Goal: Navigation & Orientation: Find specific page/section

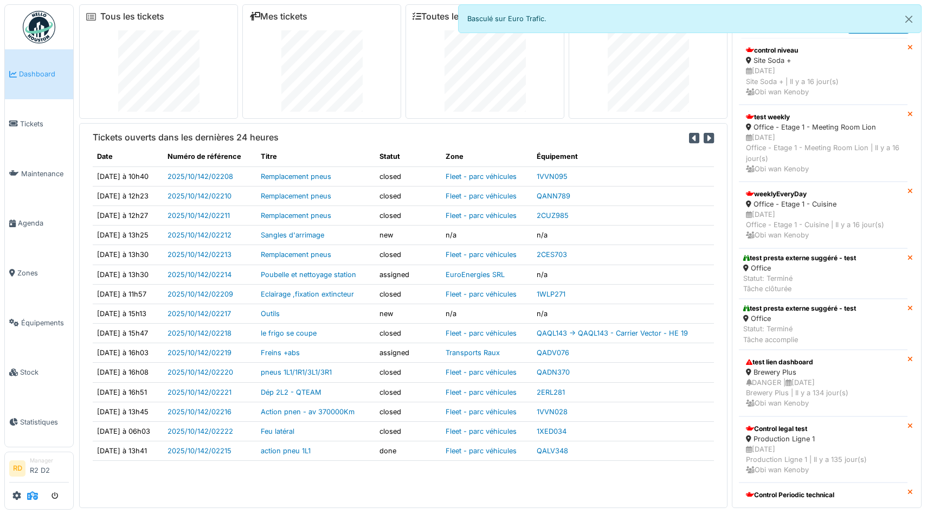
click at [33, 497] on icon at bounding box center [32, 495] width 11 height 9
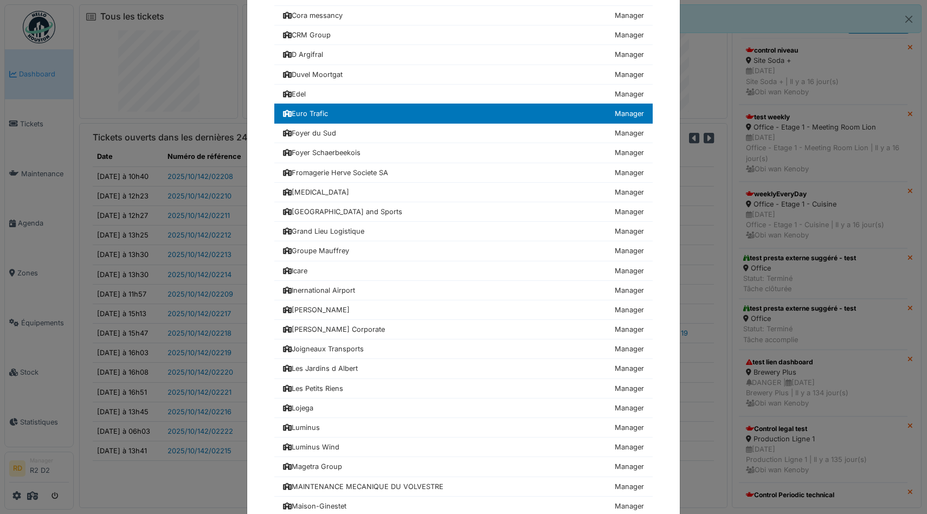
scroll to position [514, 0]
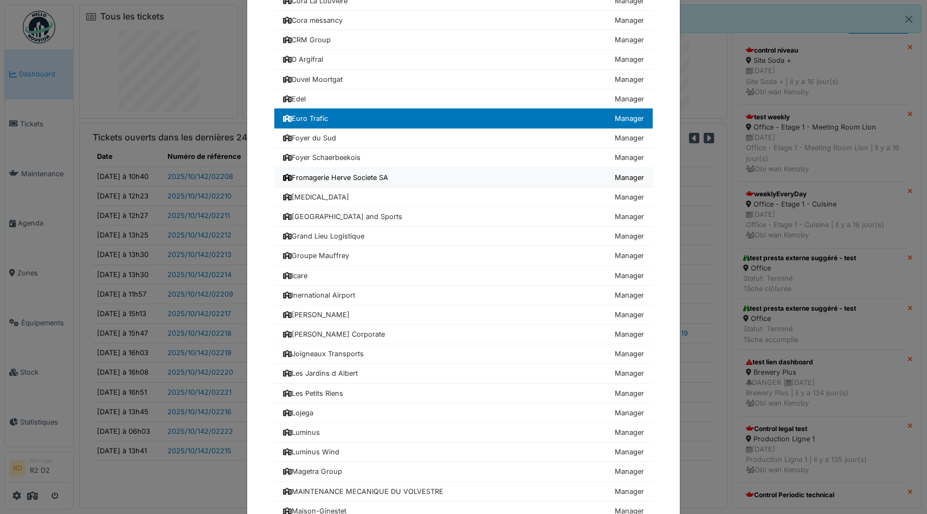
click at [315, 170] on link "Fromagerie Herve Societe SA Manager" at bounding box center [463, 178] width 379 height 20
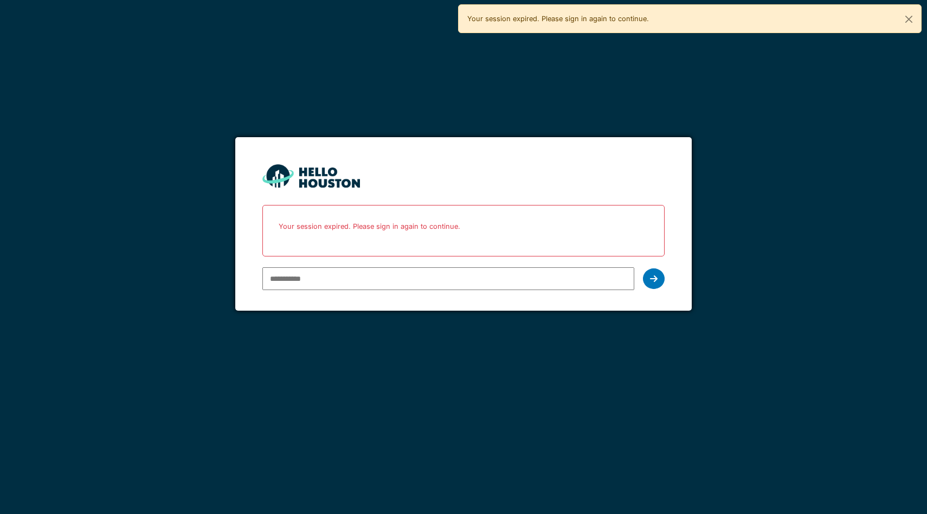
type input "**********"
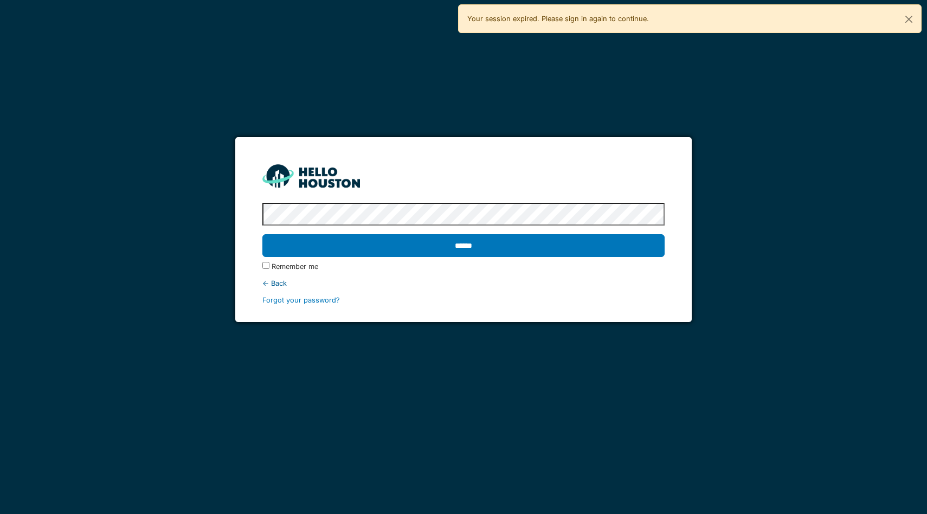
click at [262, 234] on input "******" at bounding box center [463, 245] width 402 height 23
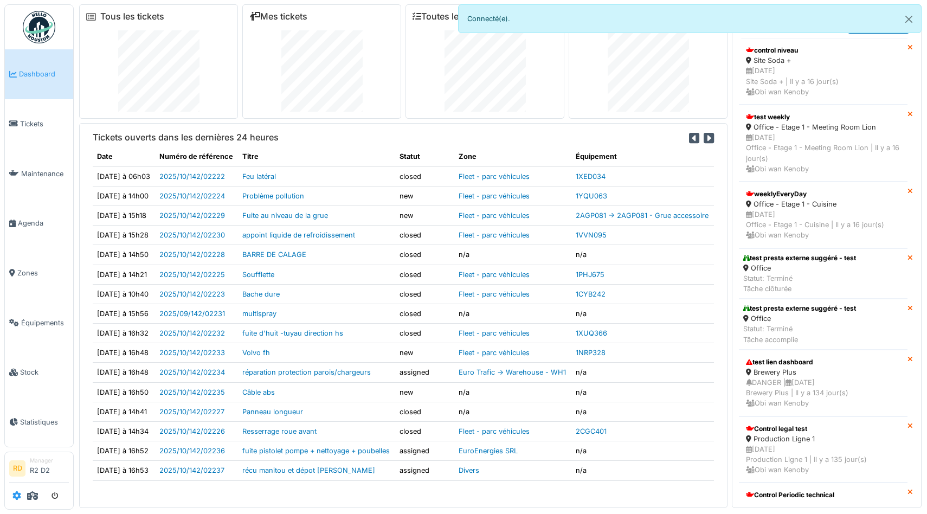
click at [12, 495] on icon at bounding box center [16, 495] width 9 height 9
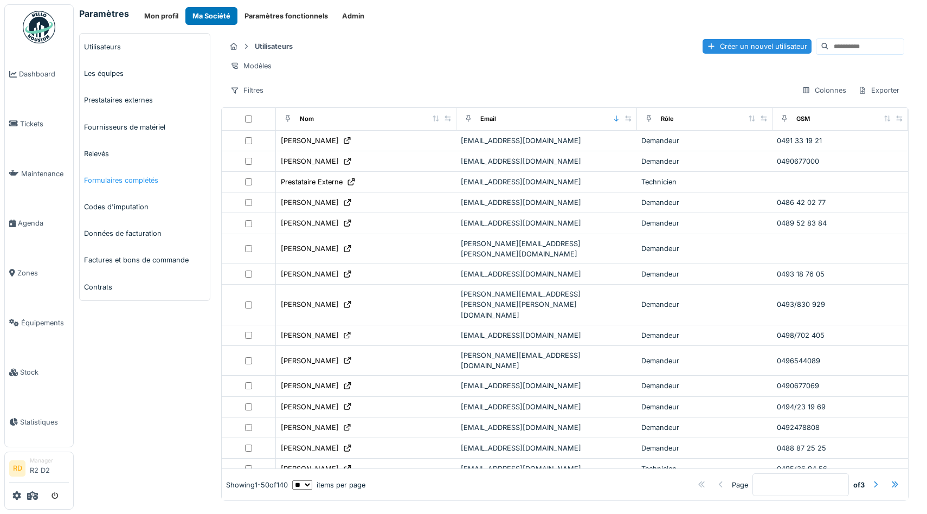
click at [118, 181] on link "Formulaires complétés" at bounding box center [145, 180] width 130 height 27
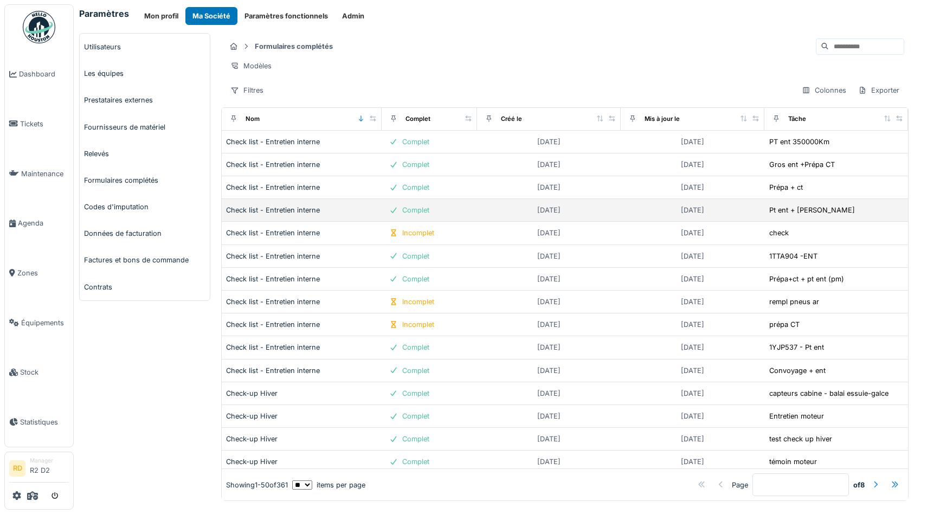
click at [423, 215] on div "Complet" at bounding box center [415, 210] width 27 height 10
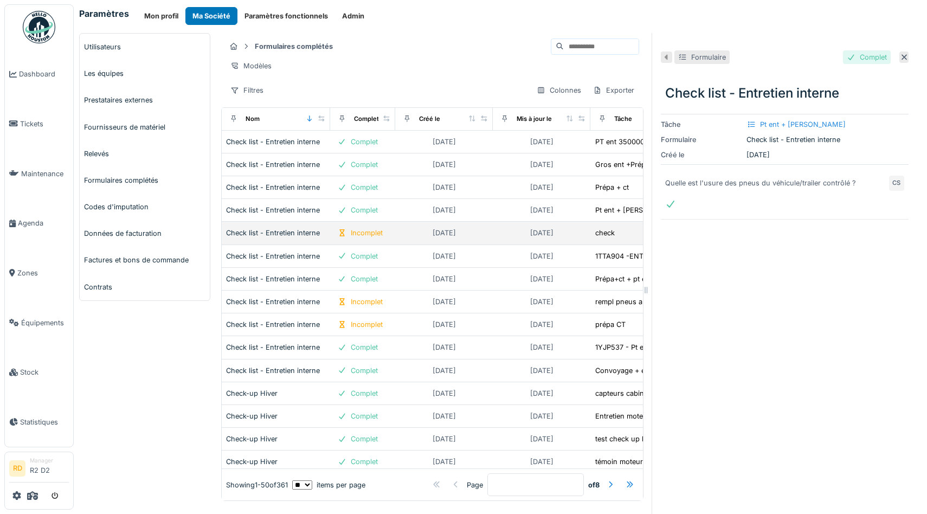
click at [399, 238] on td "15/12/2022" at bounding box center [444, 233] width 98 height 23
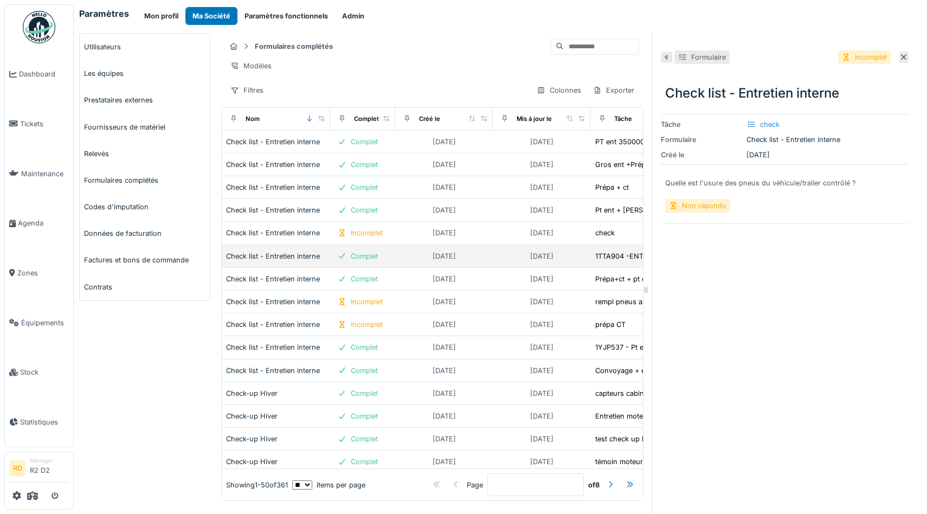
click at [399, 258] on td "28/06/2022" at bounding box center [444, 256] width 98 height 23
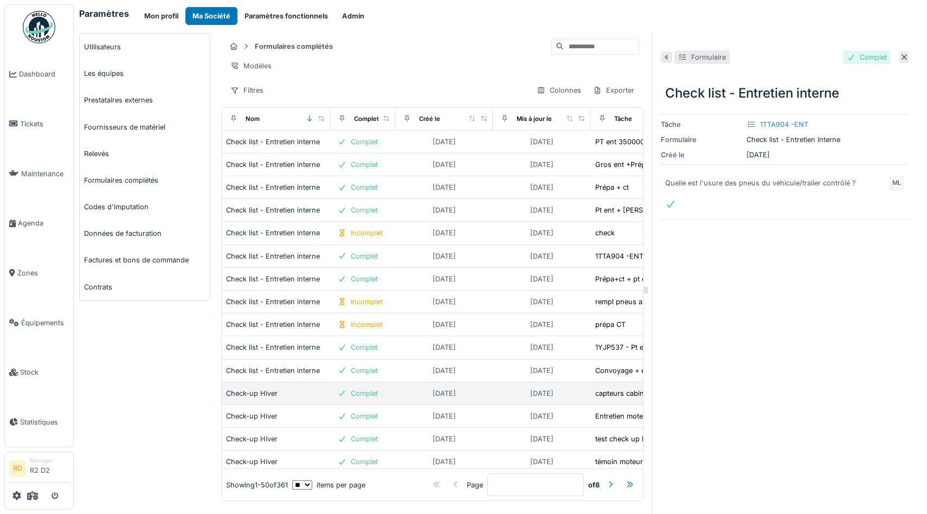
click at [407, 393] on div "04/11/2024" at bounding box center [444, 394] width 89 height 14
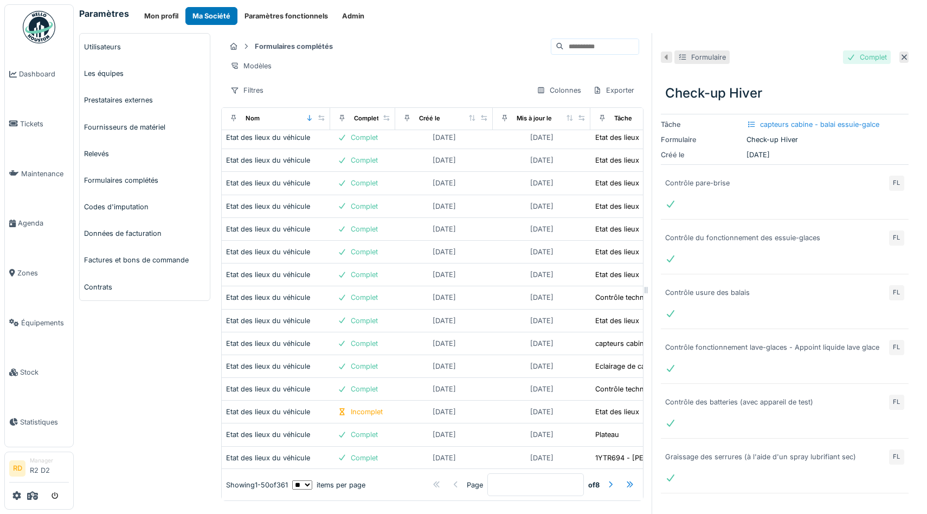
scroll to position [531, 0]
click at [31, 493] on icon at bounding box center [32, 495] width 11 height 9
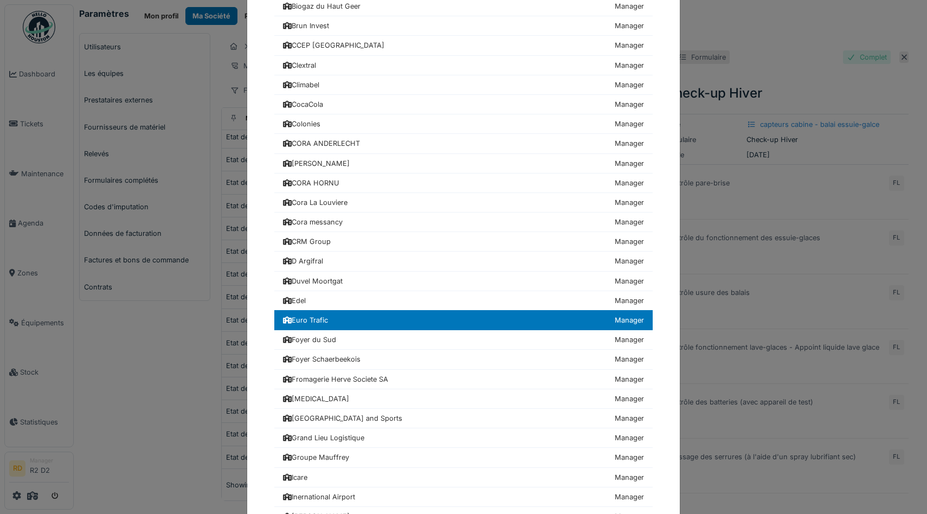
scroll to position [312, 0]
click at [346, 376] on div "Fromagerie Herve Societe SA" at bounding box center [335, 379] width 105 height 10
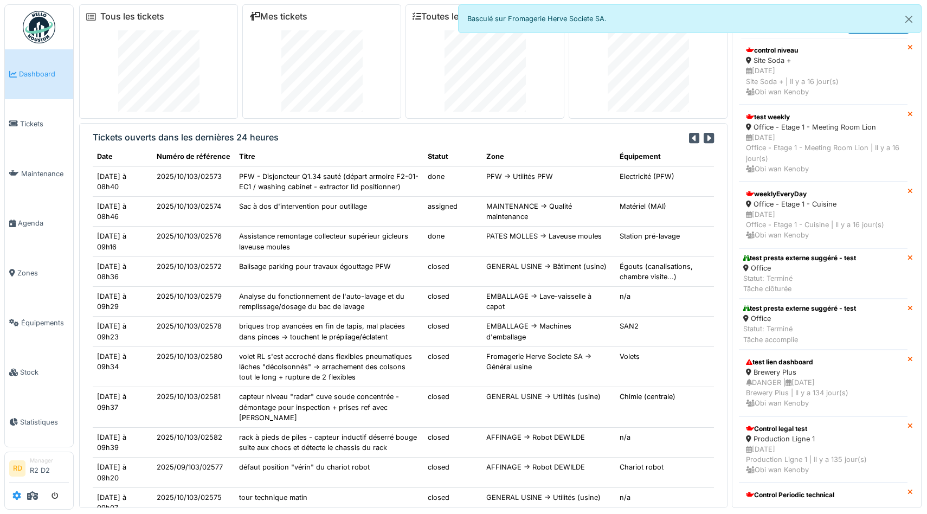
click at [16, 501] on link at bounding box center [16, 496] width 9 height 18
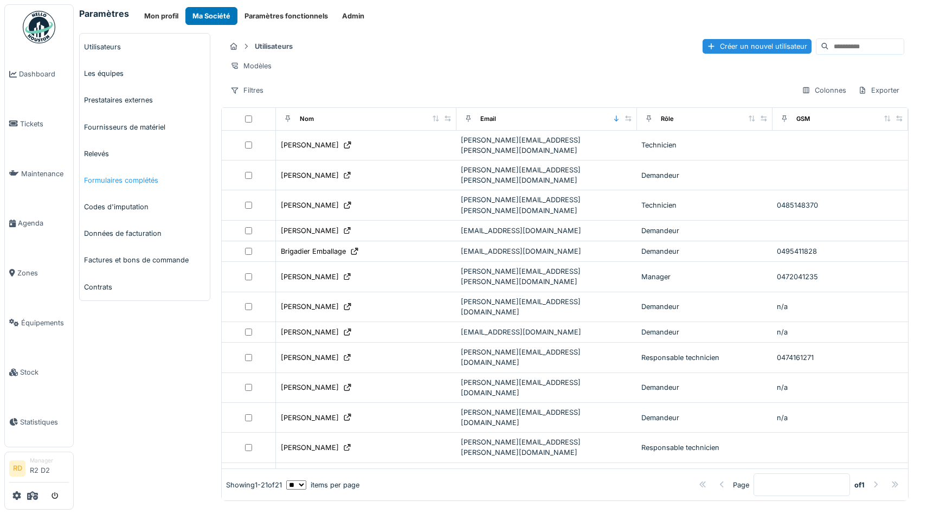
click at [135, 181] on link "Formulaires complétés" at bounding box center [145, 180] width 130 height 27
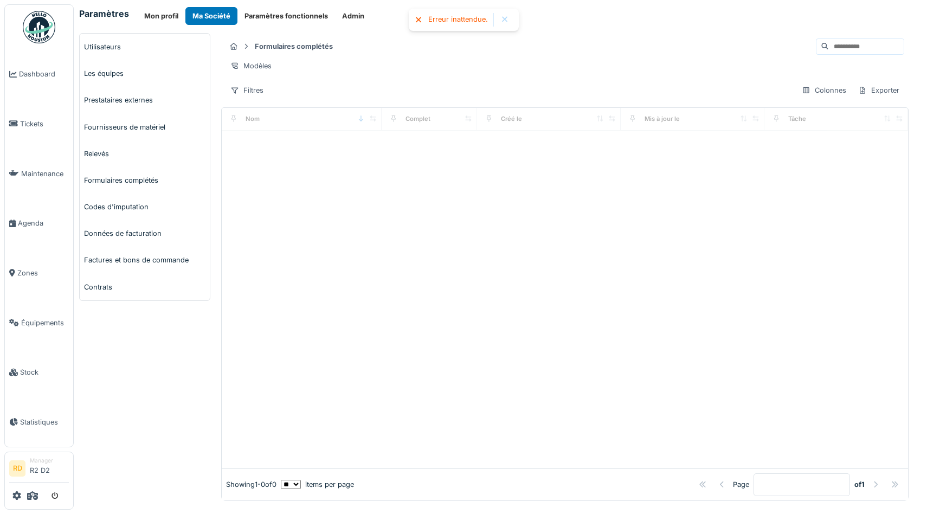
click at [504, 16] on div at bounding box center [505, 19] width 9 height 9
click at [133, 182] on link "Formulaires complétés" at bounding box center [145, 180] width 130 height 27
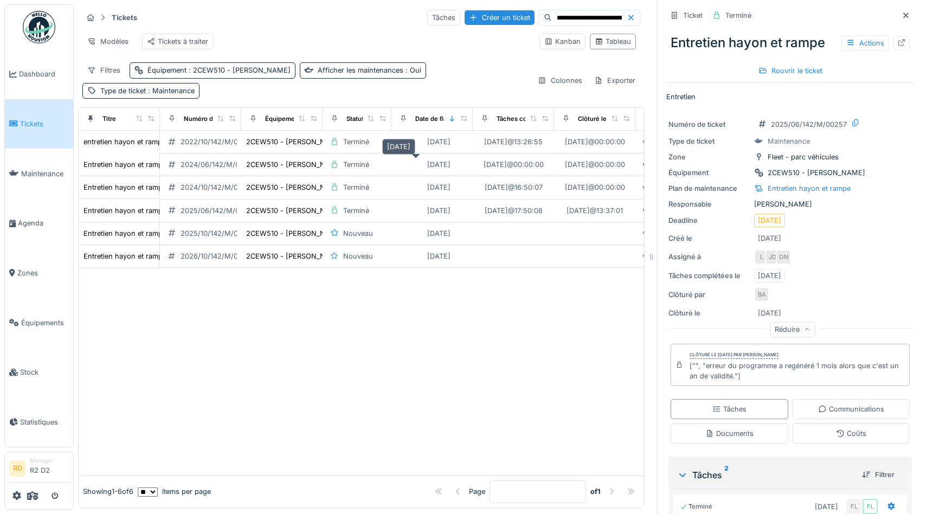
scroll to position [0, 98]
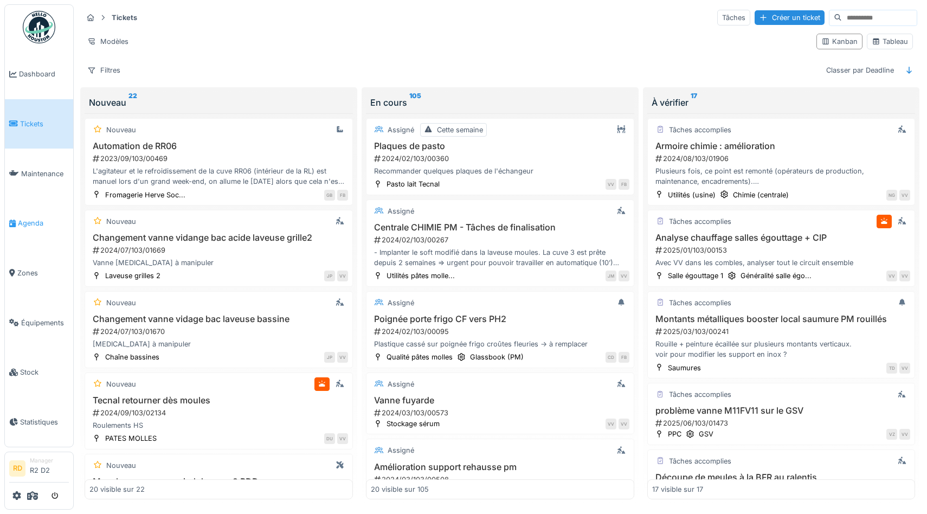
click at [28, 230] on link "Agenda" at bounding box center [39, 223] width 68 height 50
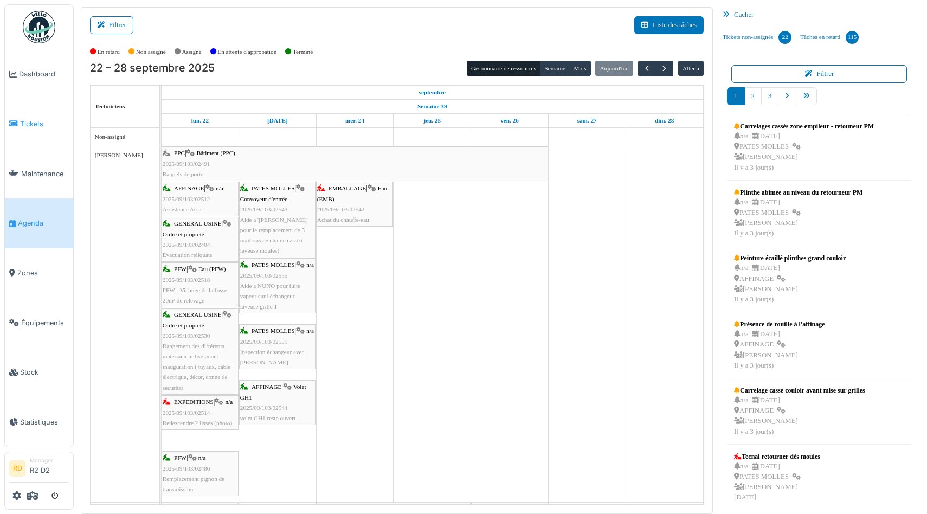
click at [27, 128] on span "Tickets" at bounding box center [44, 124] width 49 height 10
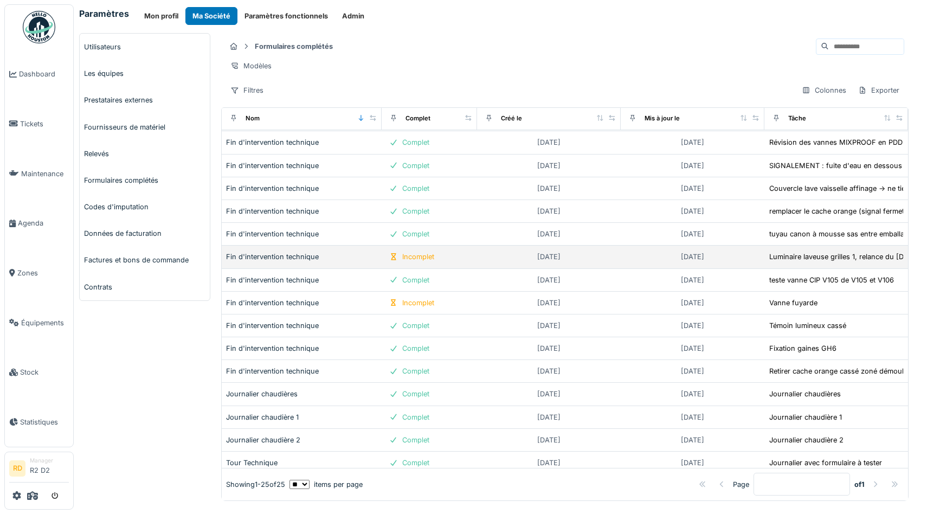
scroll to position [234, 0]
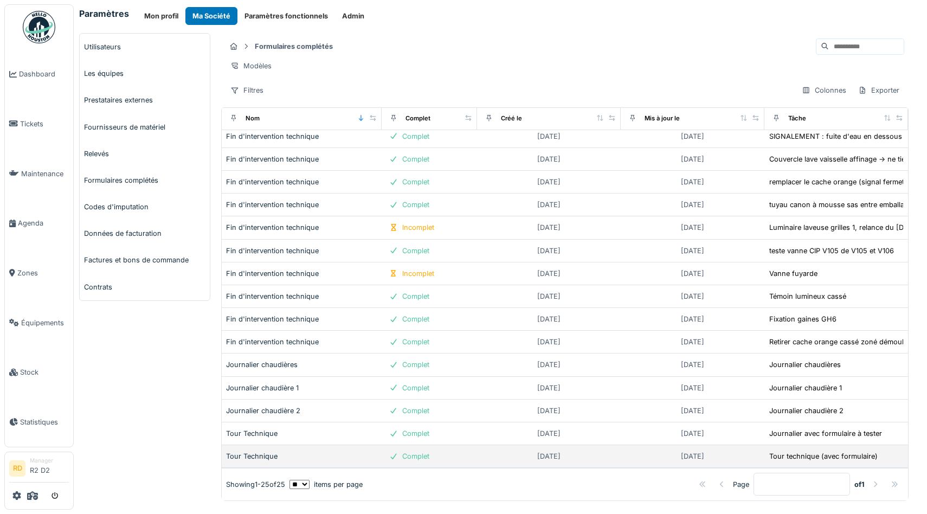
click at [473, 457] on td "Complet" at bounding box center [430, 456] width 96 height 23
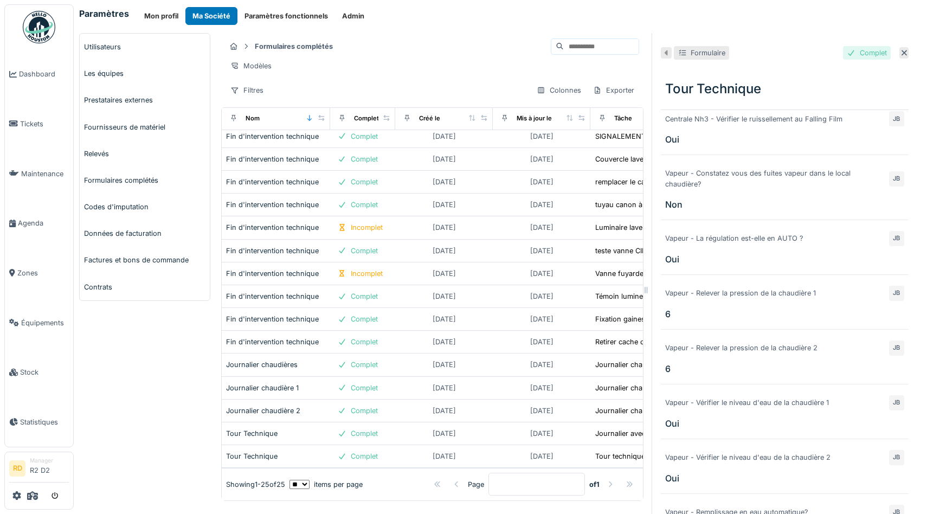
scroll to position [40, 0]
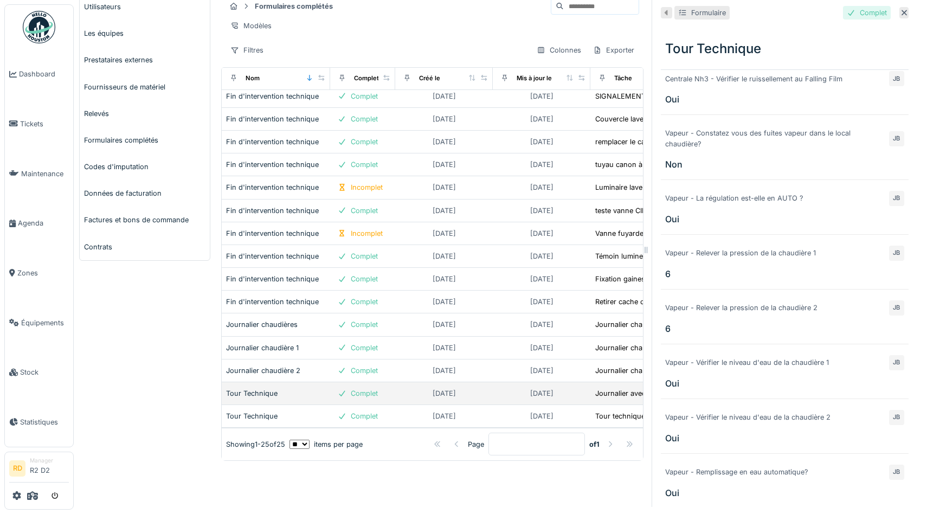
click at [485, 396] on div "09/09/2025" at bounding box center [444, 394] width 89 height 14
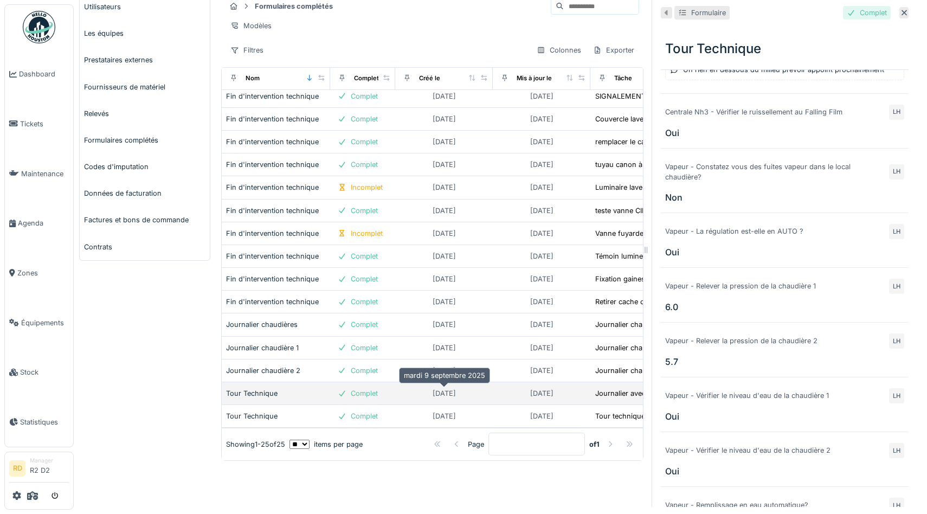
click at [435, 396] on div "09/09/2025" at bounding box center [444, 393] width 23 height 10
click at [416, 389] on div "09/09/2025" at bounding box center [444, 394] width 89 height 14
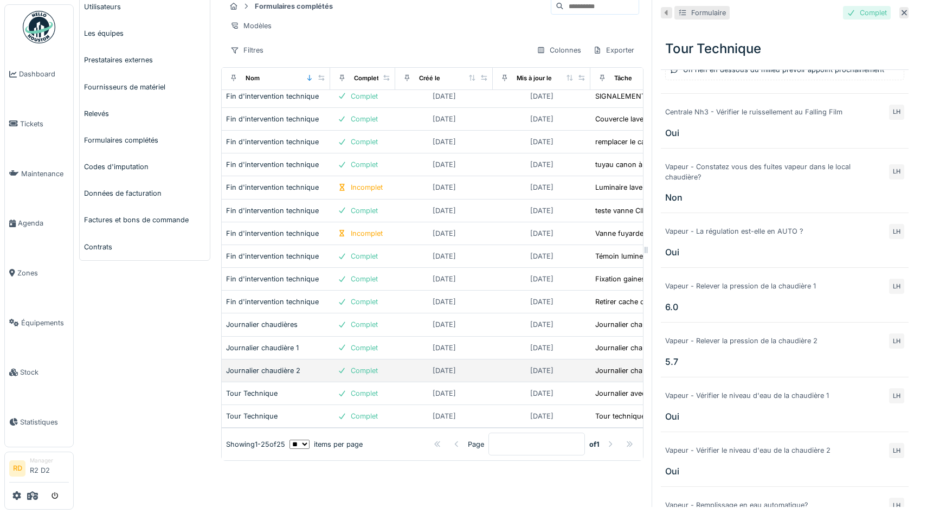
click at [407, 364] on div "27/05/2024" at bounding box center [444, 371] width 89 height 14
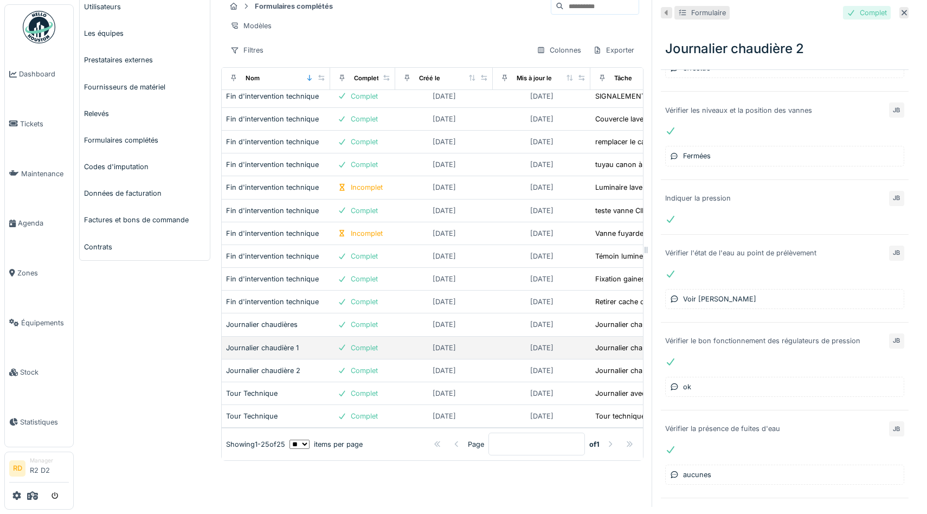
click at [403, 347] on div "24/05/2024" at bounding box center [444, 348] width 89 height 14
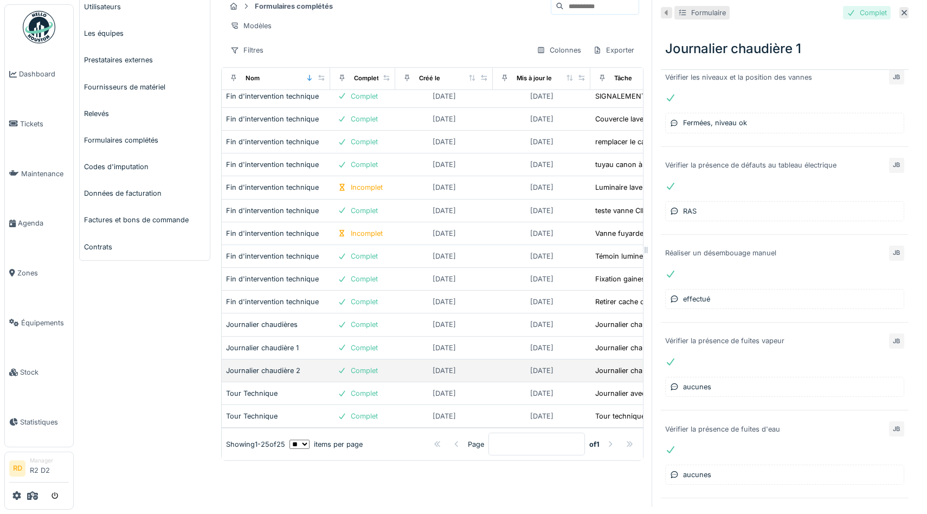
click at [402, 371] on div "27/05/2024" at bounding box center [444, 371] width 89 height 14
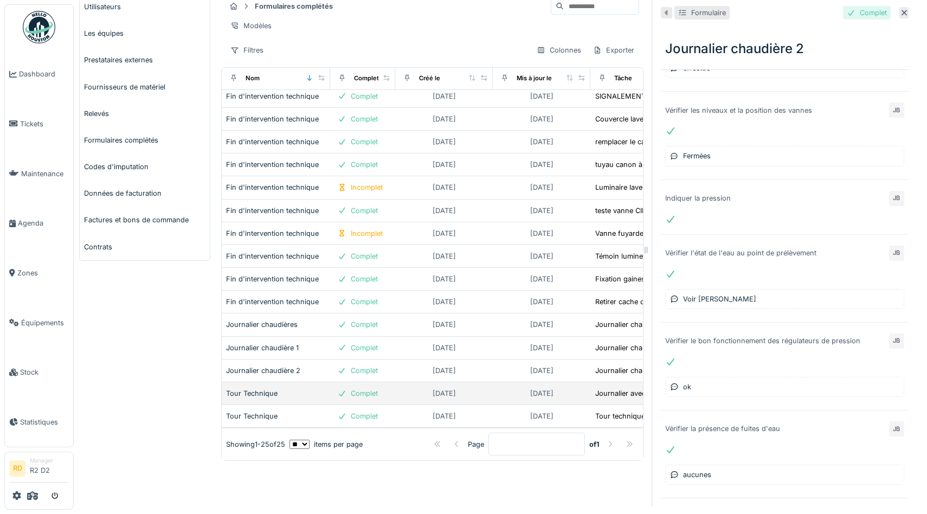
click at [405, 387] on div "09/09/2025" at bounding box center [444, 394] width 89 height 14
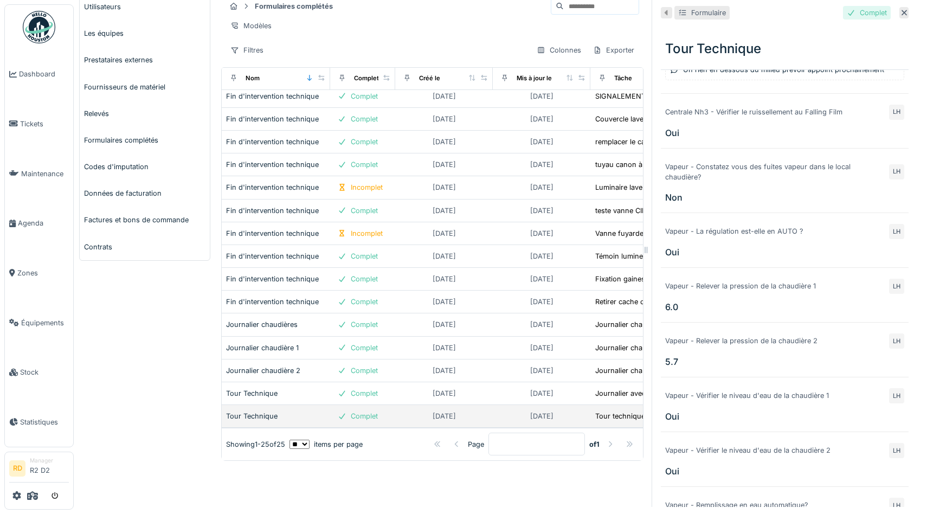
click at [409, 410] on div "02/09/2025" at bounding box center [444, 416] width 89 height 14
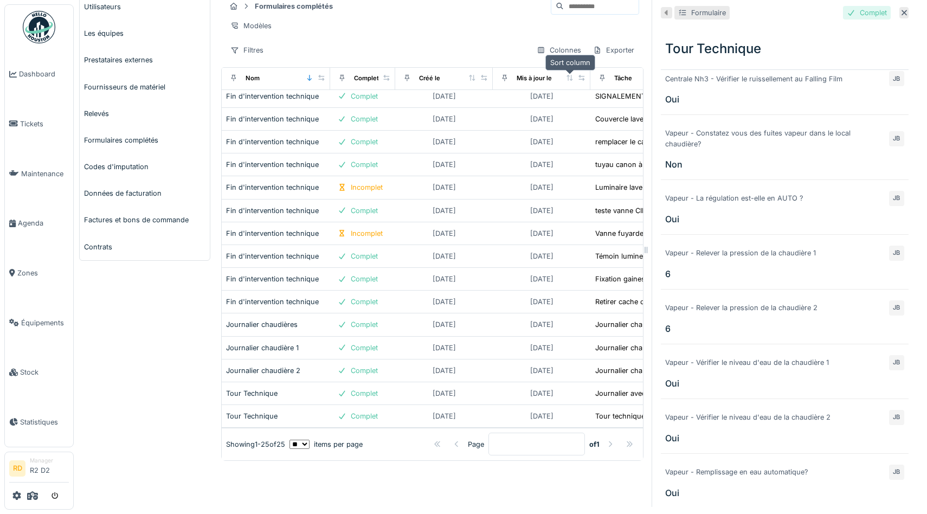
click at [569, 79] on icon at bounding box center [570, 78] width 8 height 6
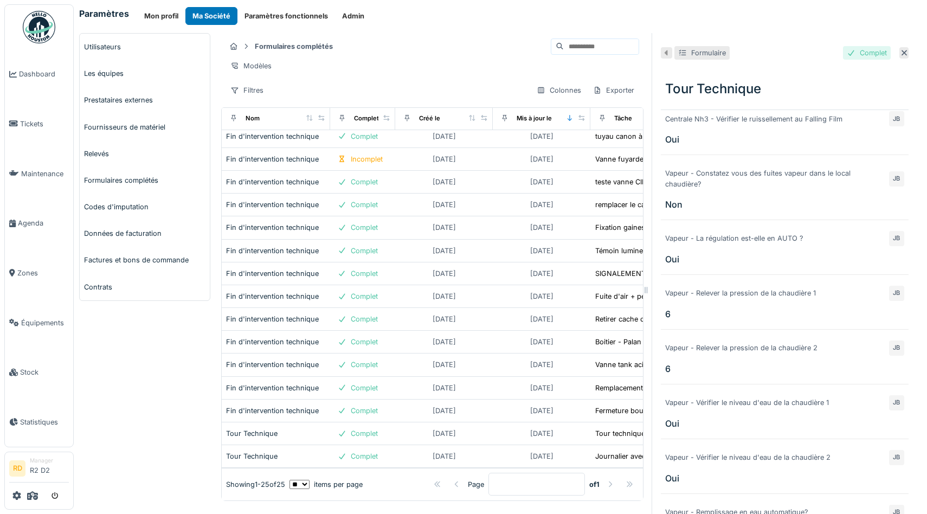
scroll to position [40, 0]
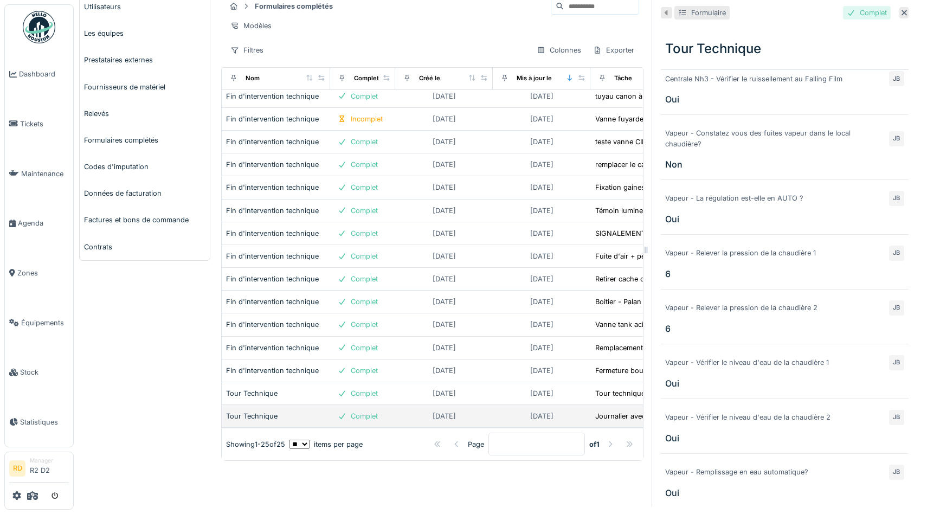
click at [515, 417] on div "12/09/2025" at bounding box center [541, 416] width 89 height 14
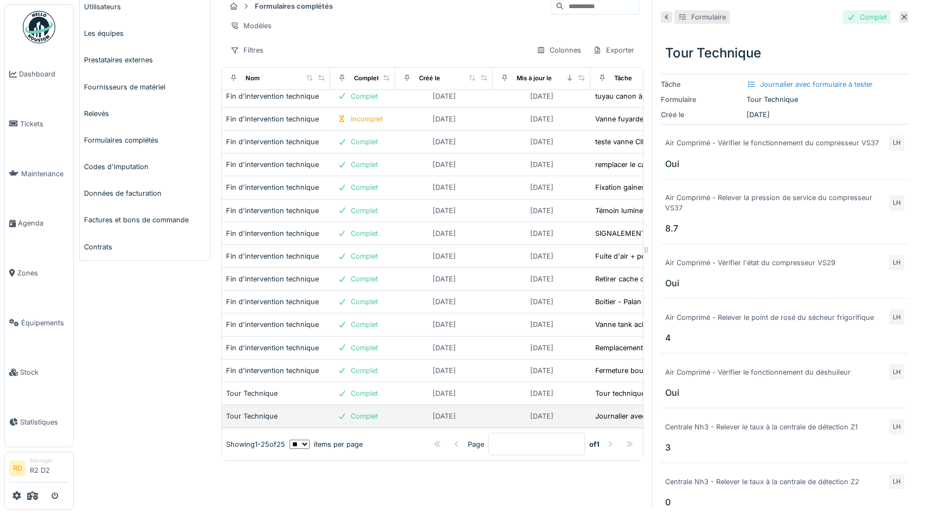
click at [277, 419] on div "Tour Technique" at bounding box center [276, 416] width 100 height 10
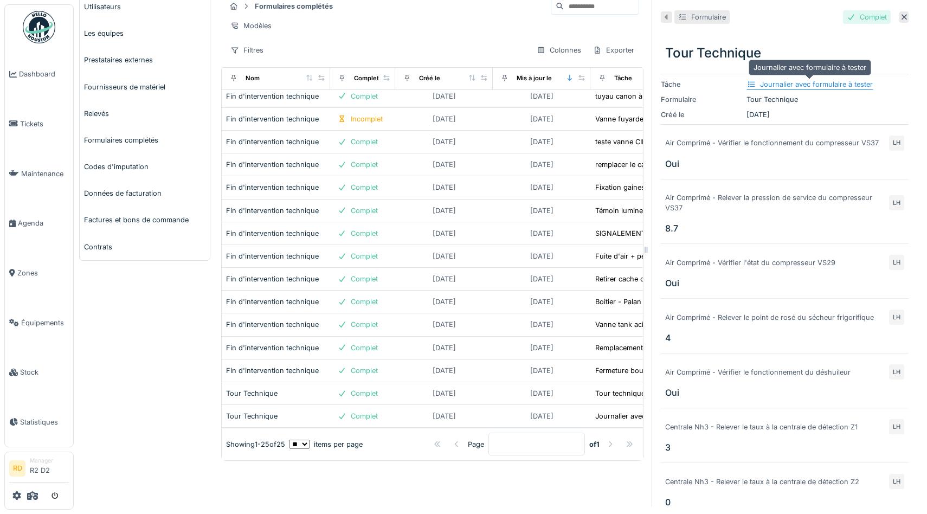
click at [793, 85] on div "Journalier avec formulaire à tester" at bounding box center [816, 84] width 113 height 10
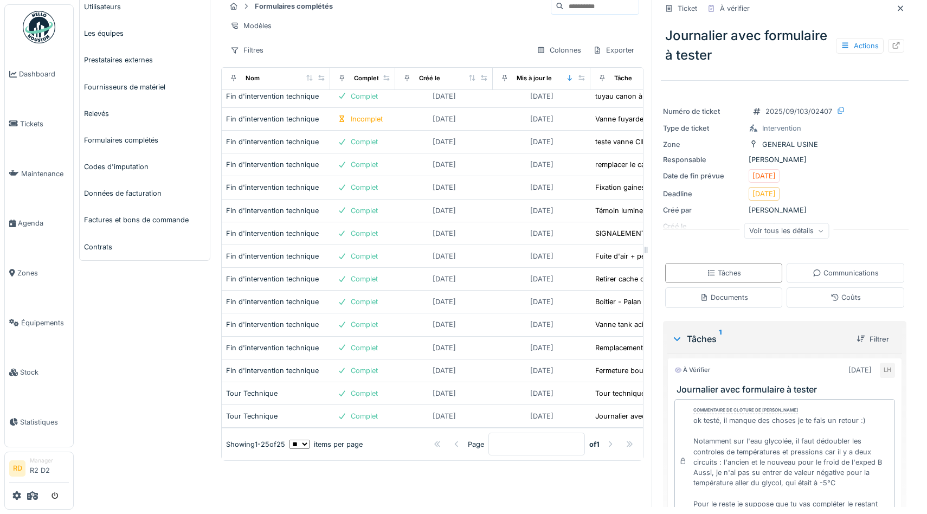
scroll to position [120, 0]
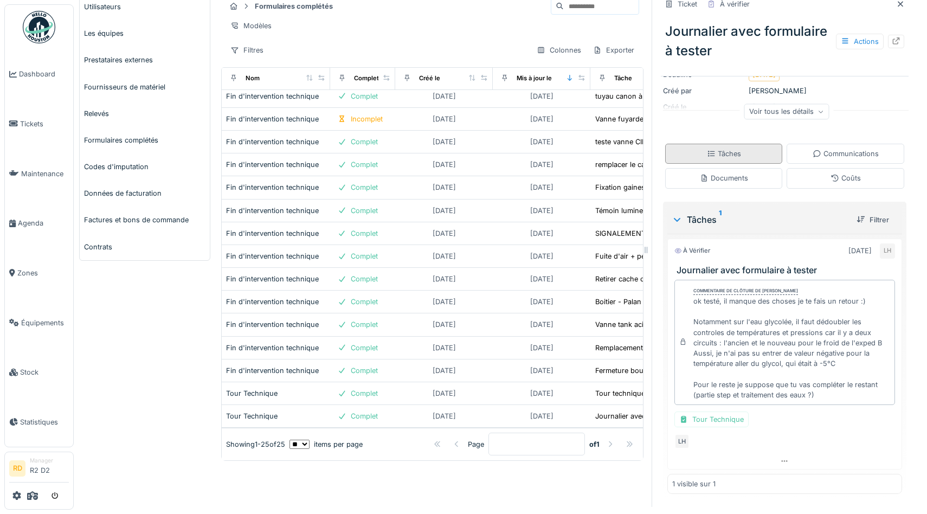
click at [748, 150] on div "Tâches" at bounding box center [724, 154] width 118 height 20
click at [714, 427] on div "Tour Technique" at bounding box center [712, 420] width 74 height 16
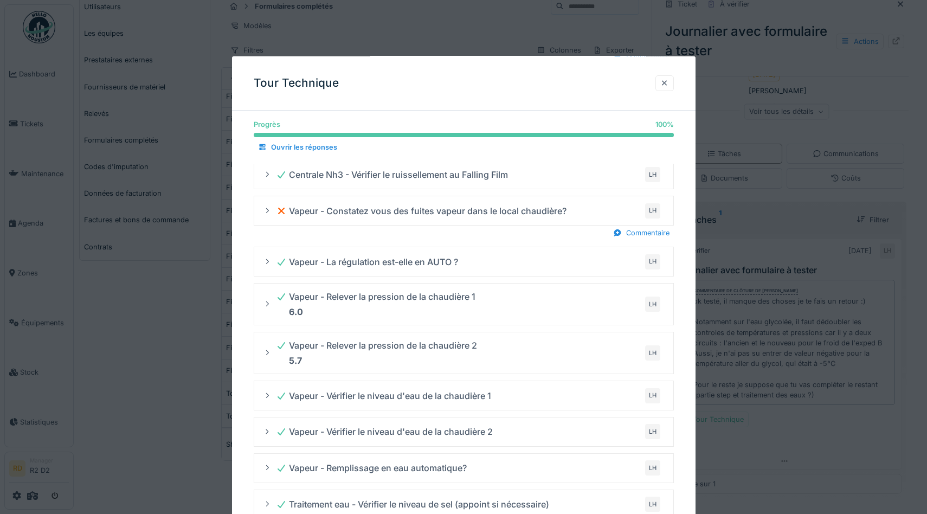
scroll to position [937, 0]
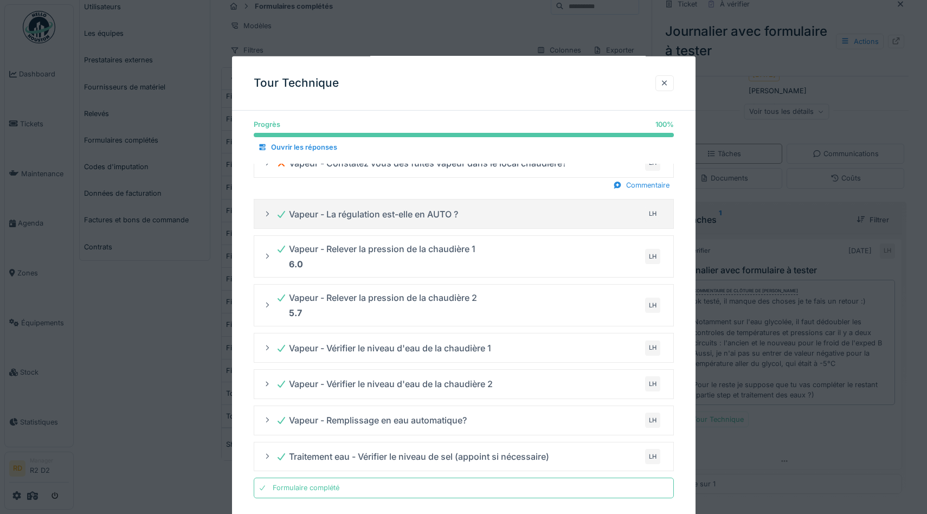
click at [485, 218] on div "Vapeur - La régulation est-elle en AUTO ? LH" at bounding box center [468, 214] width 384 height 17
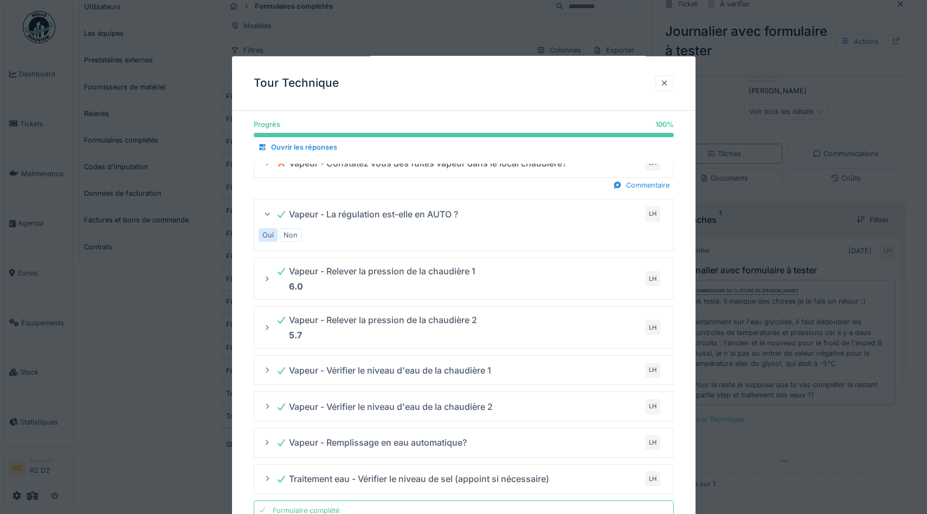
click at [485, 218] on div "Vapeur - La régulation est-elle en AUTO ? LH" at bounding box center [468, 214] width 384 height 17
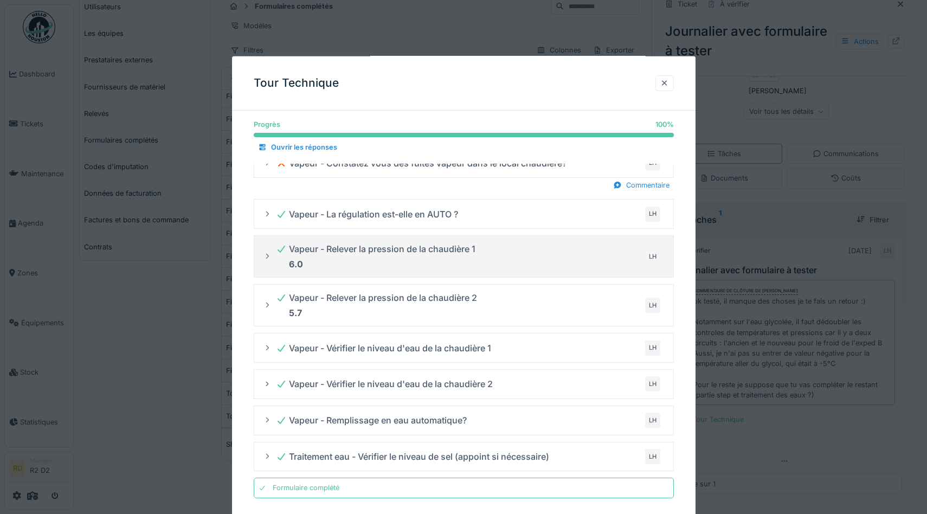
click at [485, 243] on div "Vapeur - Relever la pression de la chaudière 1 6.0 LH" at bounding box center [468, 256] width 384 height 33
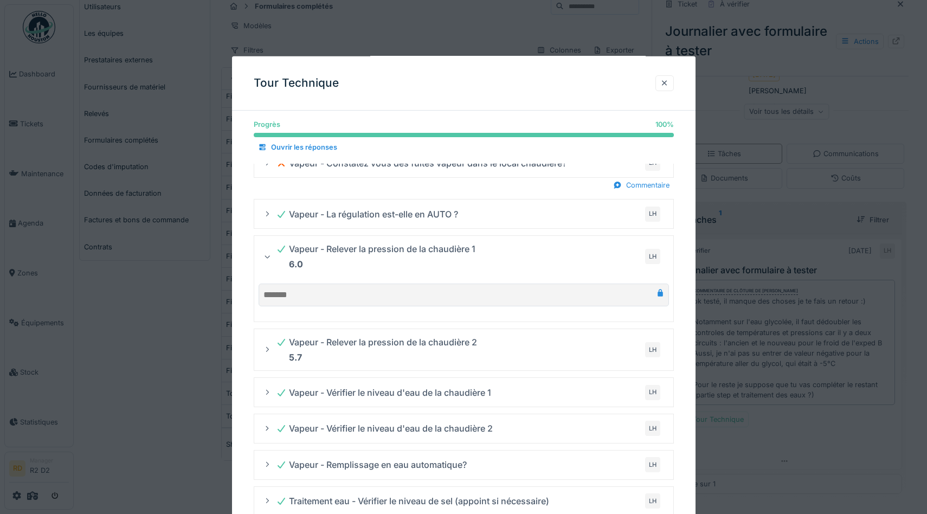
click at [485, 243] on div "Vapeur - Relever la pression de la chaudière 1 6.0 LH" at bounding box center [468, 256] width 384 height 33
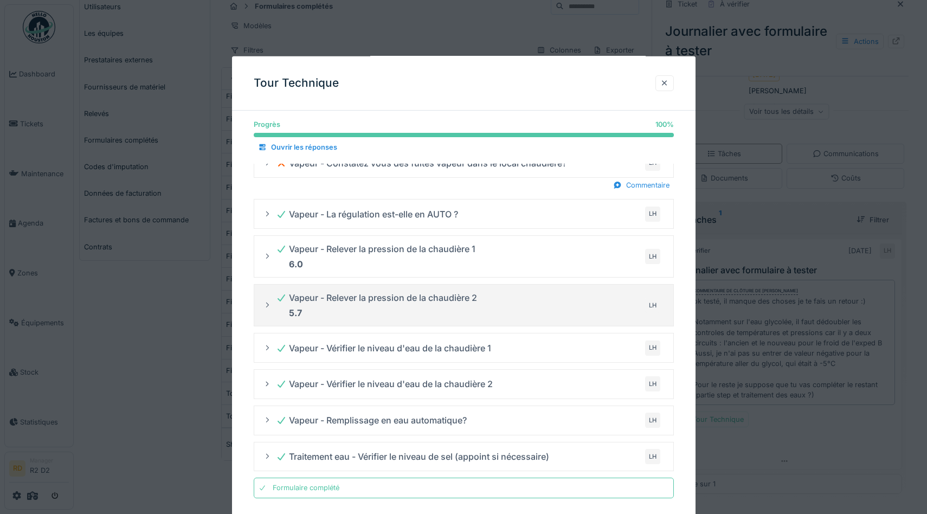
click at [469, 303] on div "Vapeur - Relever la pression de la chaudière 2 5.7" at bounding box center [376, 305] width 201 height 28
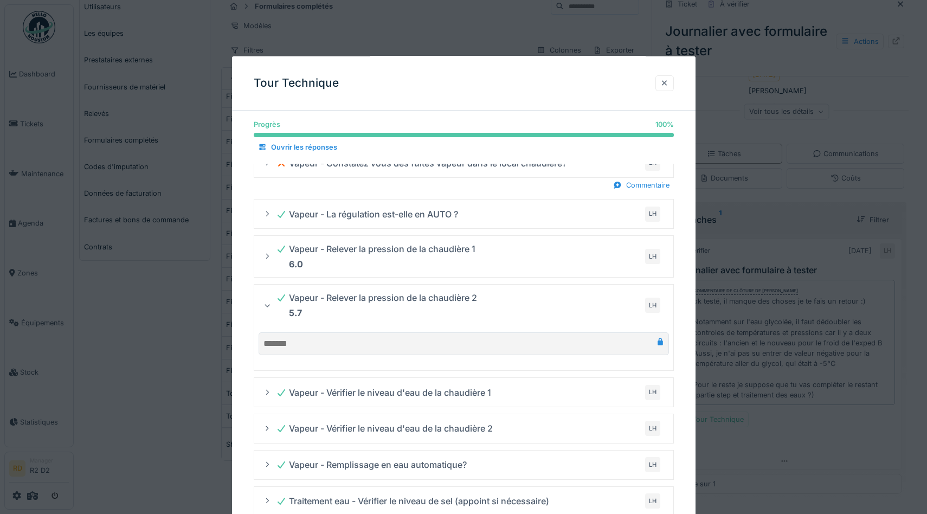
click at [468, 302] on div "Vapeur - Relever la pression de la chaudière 2 5.7" at bounding box center [376, 305] width 201 height 28
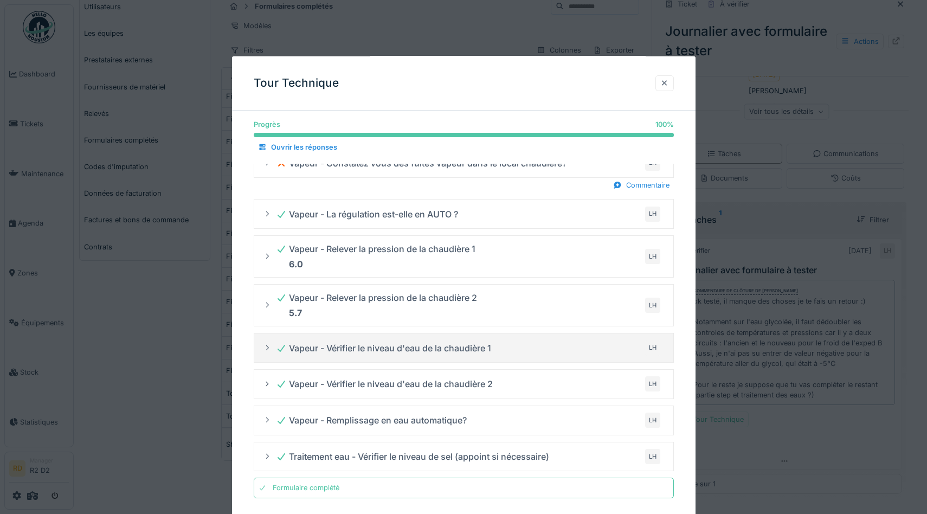
click at [461, 348] on div "Vapeur - Vérifier le niveau d'eau de la chaudière 1" at bounding box center [383, 347] width 215 height 13
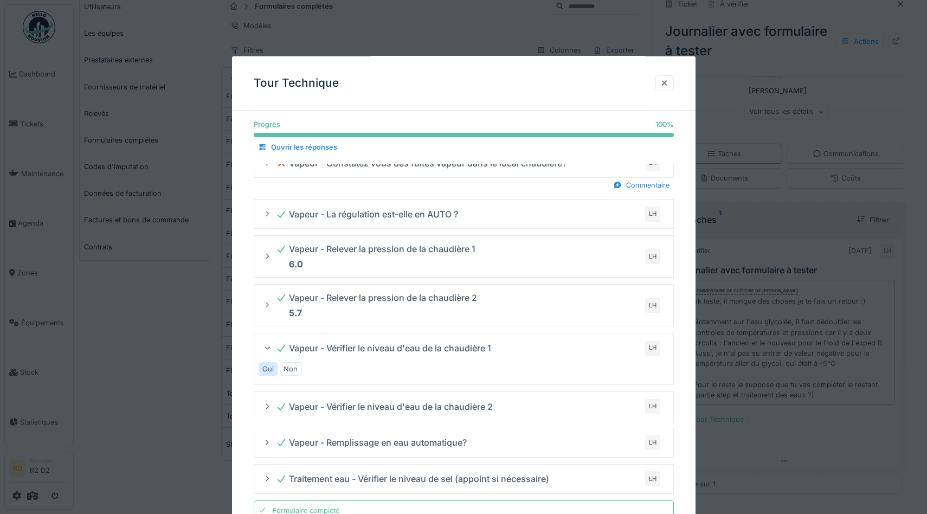
click at [461, 348] on div "Vapeur - Vérifier le niveau d'eau de la chaudière 1" at bounding box center [383, 347] width 215 height 13
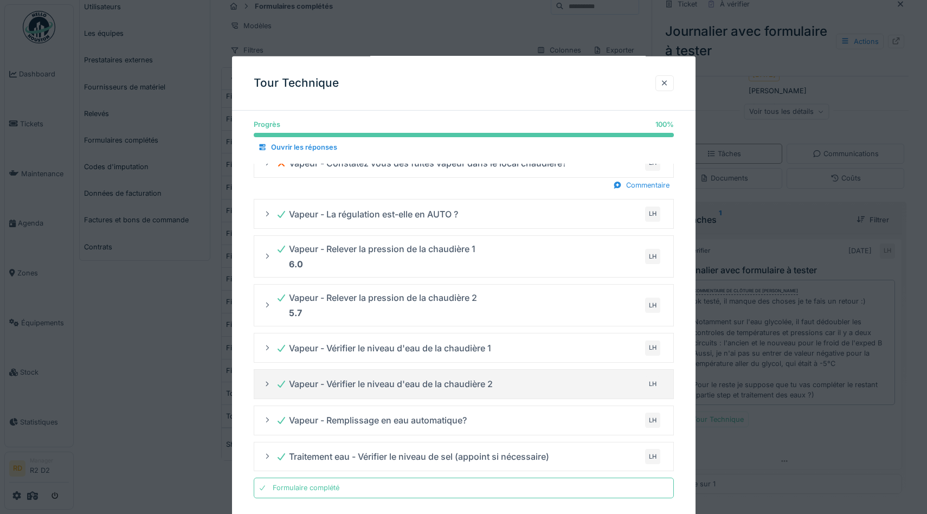
click at [457, 389] on div "Vapeur - Vérifier le niveau d'eau de la chaudière 2" at bounding box center [384, 383] width 217 height 13
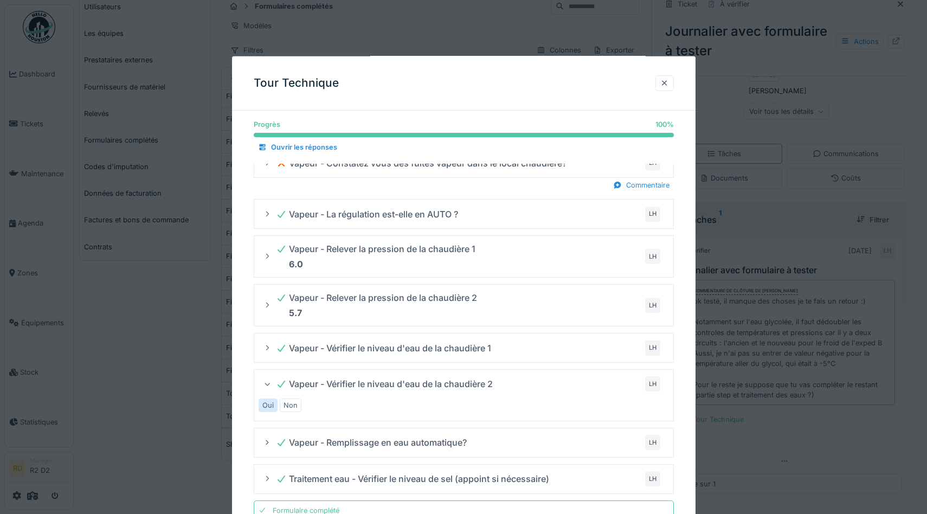
click at [457, 389] on div "Vapeur - Vérifier le niveau d'eau de la chaudière 2" at bounding box center [384, 383] width 217 height 13
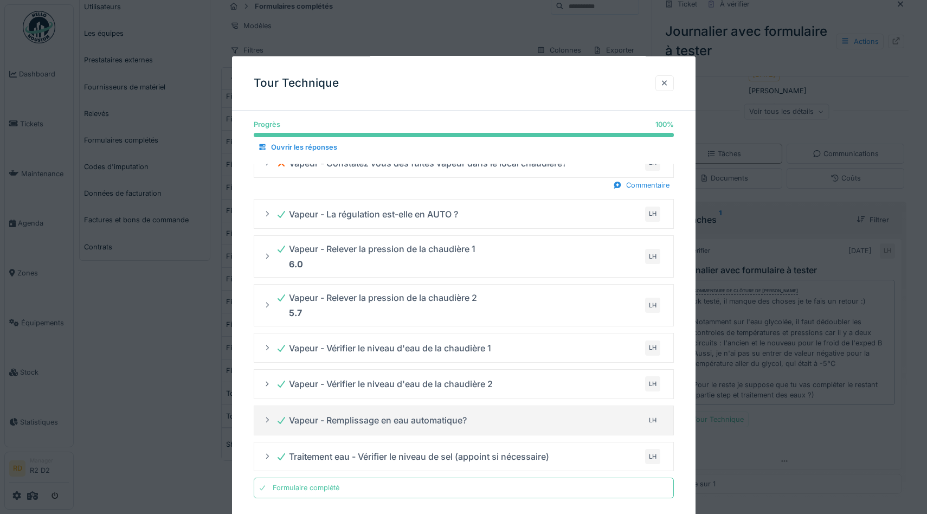
click at [452, 412] on div "Vapeur - Remplissage en eau automatique? LH" at bounding box center [468, 420] width 384 height 17
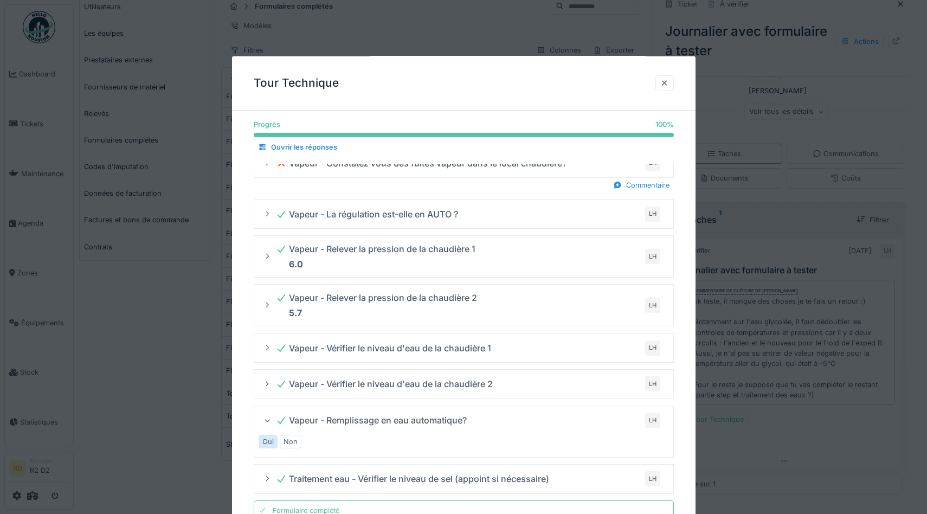
click at [452, 412] on div "Vapeur - Remplissage en eau automatique? LH" at bounding box center [468, 420] width 384 height 17
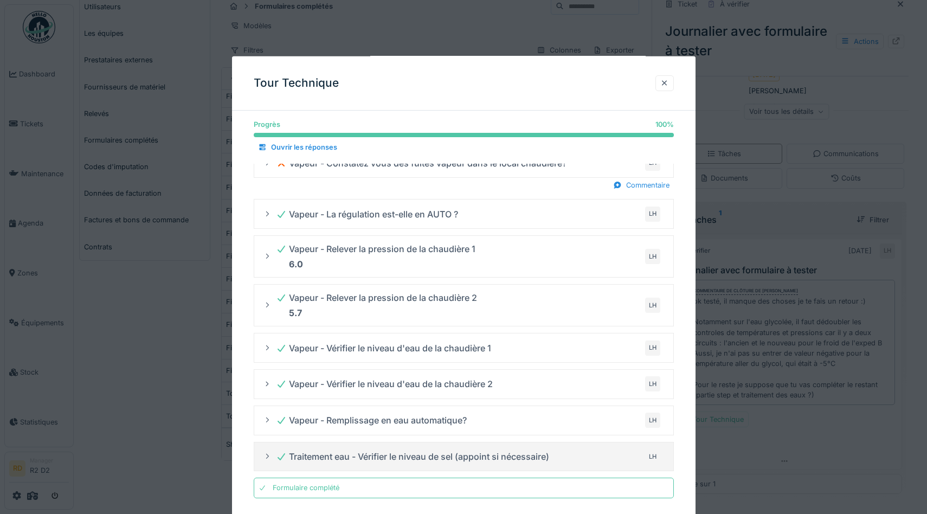
click at [451, 446] on summary "Traitement eau - Vérifier le niveau de sel (appoint si nécessaire) LH" at bounding box center [464, 456] width 410 height 20
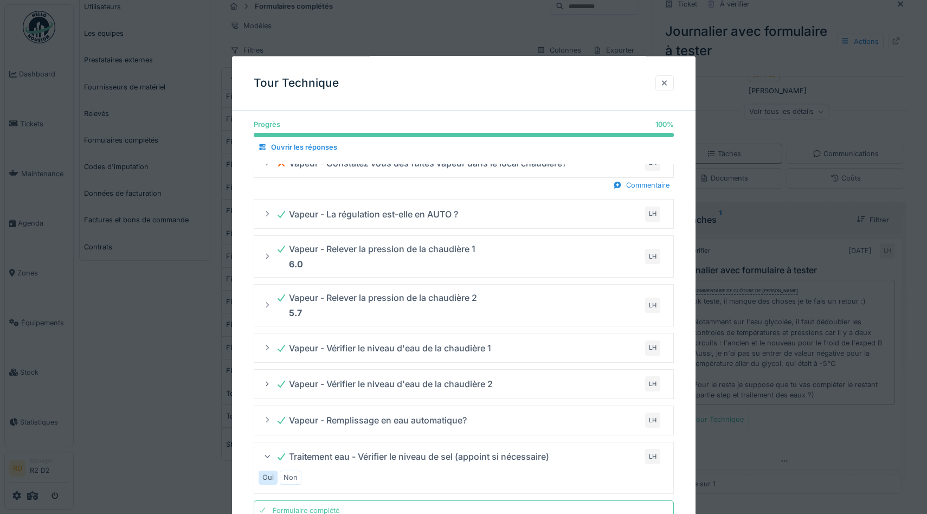
click at [451, 445] on details "Traitement eau - Vérifier le niveau de sel (appoint si nécessaire) LH Oui Non" at bounding box center [464, 467] width 420 height 52
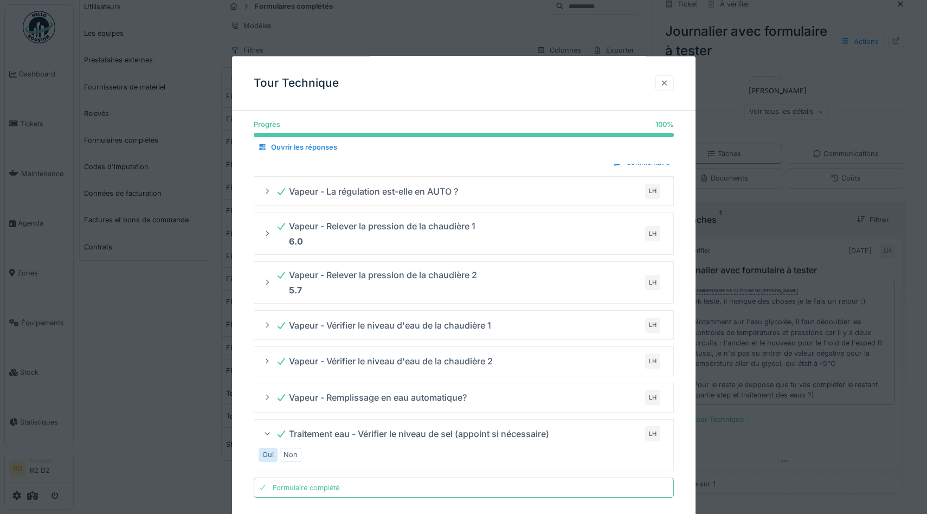
click at [665, 86] on div at bounding box center [664, 83] width 9 height 10
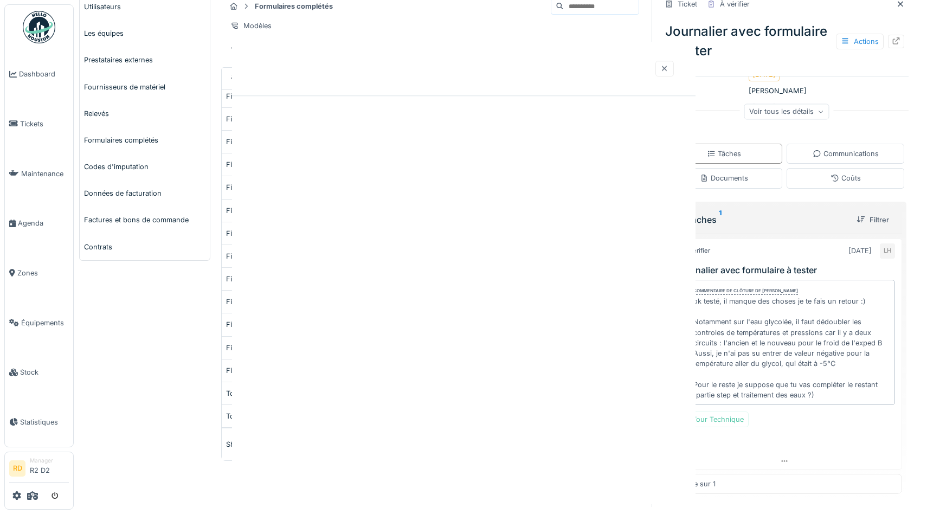
scroll to position [0, 0]
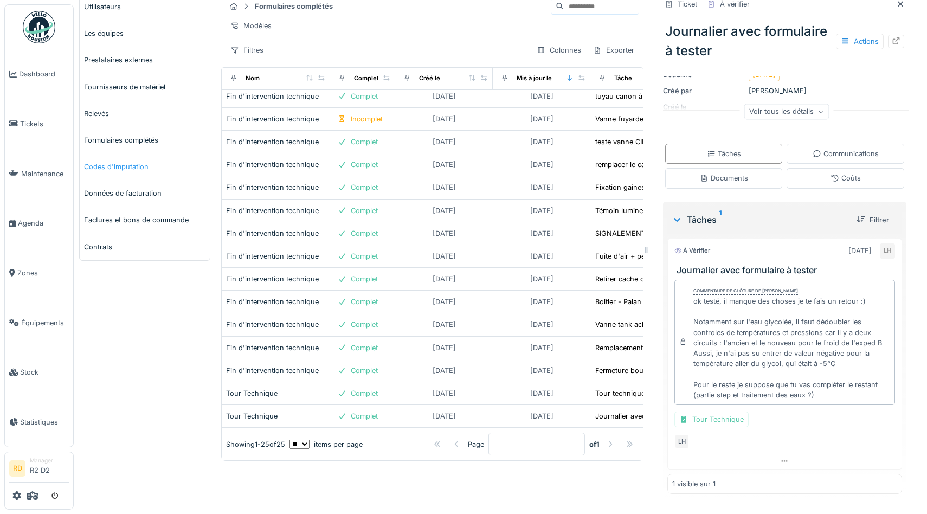
click at [125, 171] on link "Codes d'imputation" at bounding box center [145, 166] width 130 height 27
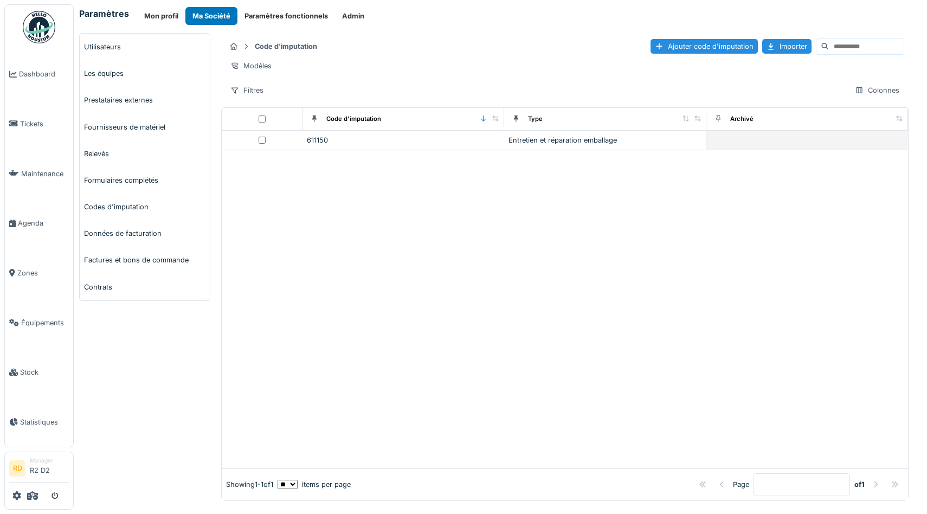
click at [331, 139] on div "611150" at bounding box center [403, 140] width 193 height 10
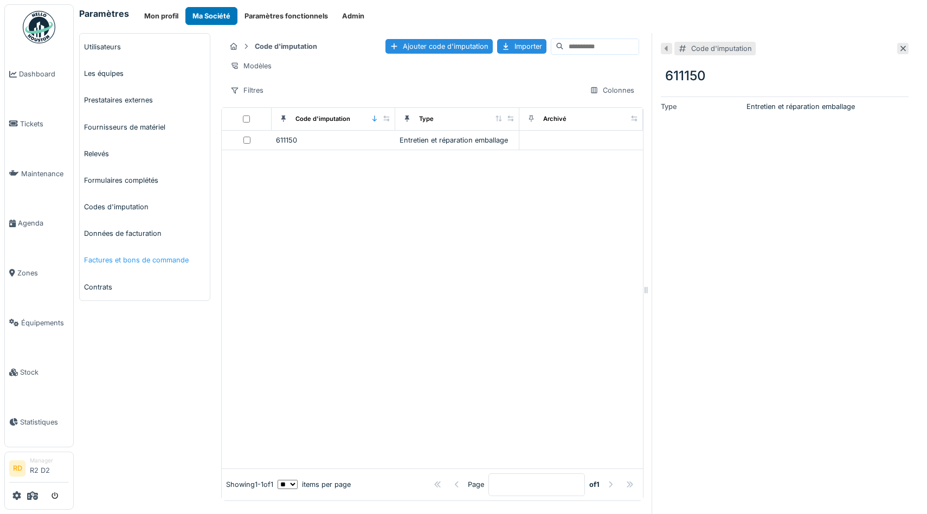
click at [114, 260] on link "Factures et bons de commande" at bounding box center [145, 260] width 130 height 27
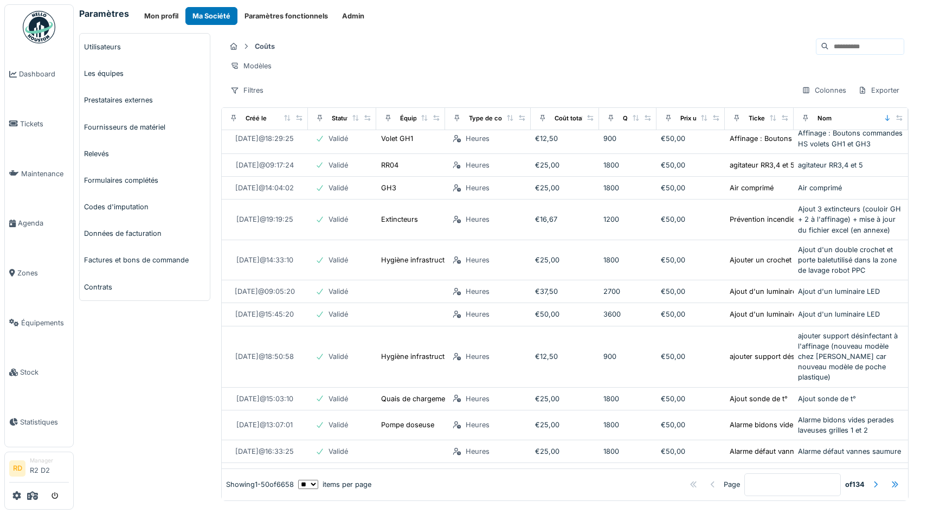
scroll to position [1152, 0]
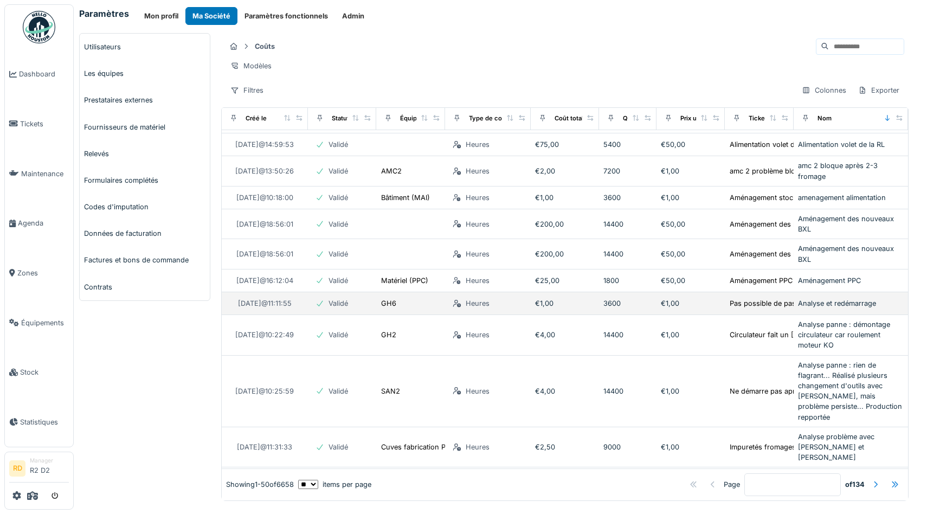
click at [530, 292] on td "Heures" at bounding box center [488, 303] width 86 height 23
click at [281, 298] on div "08/12/2022 @ 11:11:55" at bounding box center [265, 303] width 54 height 10
click at [759, 298] on div "Pas possible de passer en mode lavage : souci AU ?" at bounding box center [817, 303] width 174 height 10
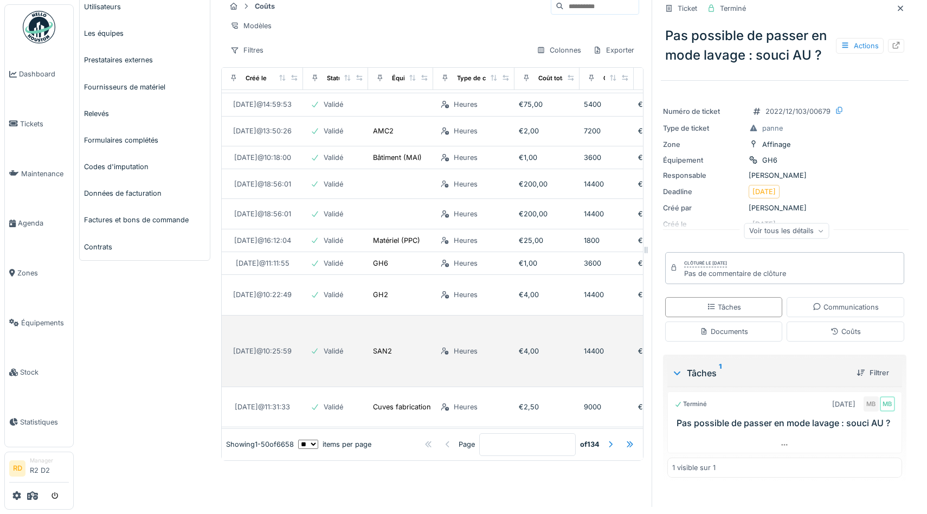
scroll to position [1218, 0]
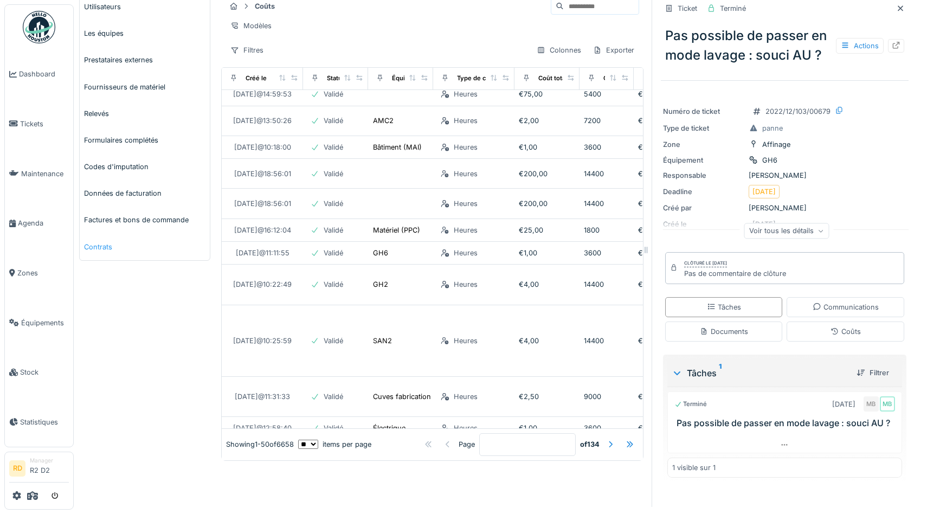
click at [102, 243] on link "Contrats" at bounding box center [145, 247] width 130 height 27
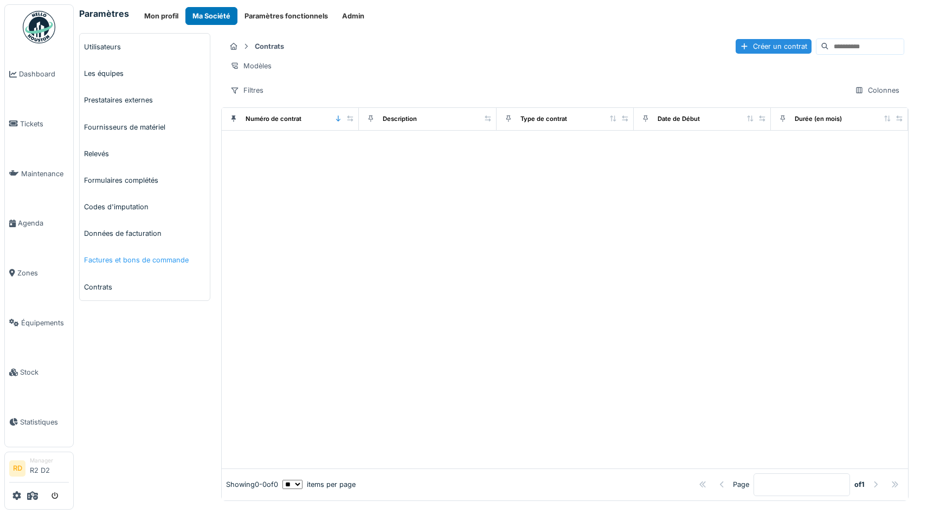
click at [123, 264] on link "Factures et bons de commande" at bounding box center [145, 260] width 130 height 27
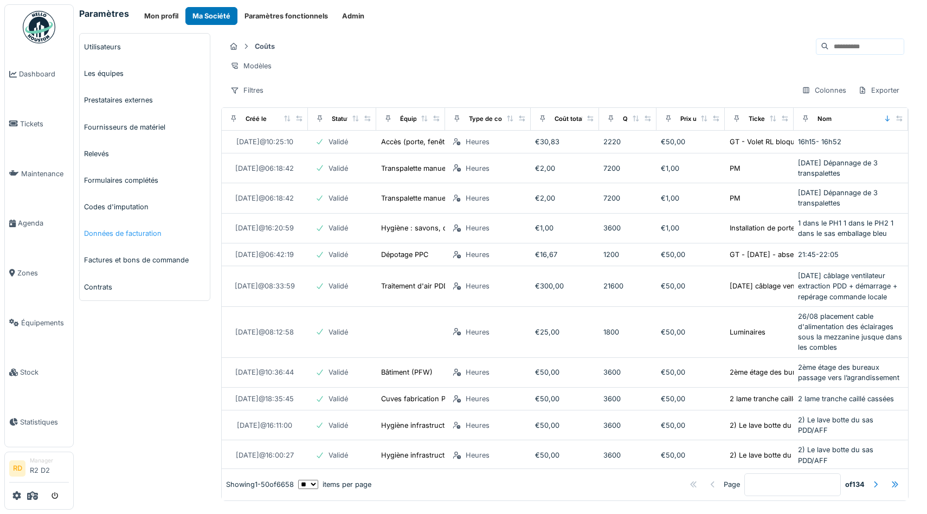
click at [113, 233] on link "Données de facturation" at bounding box center [145, 233] width 130 height 27
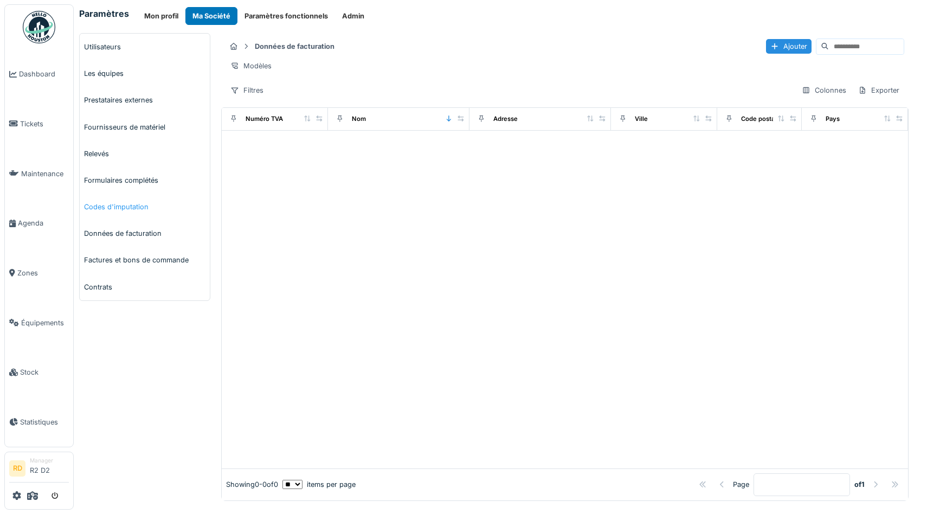
click at [112, 212] on link "Codes d'imputation" at bounding box center [145, 207] width 130 height 27
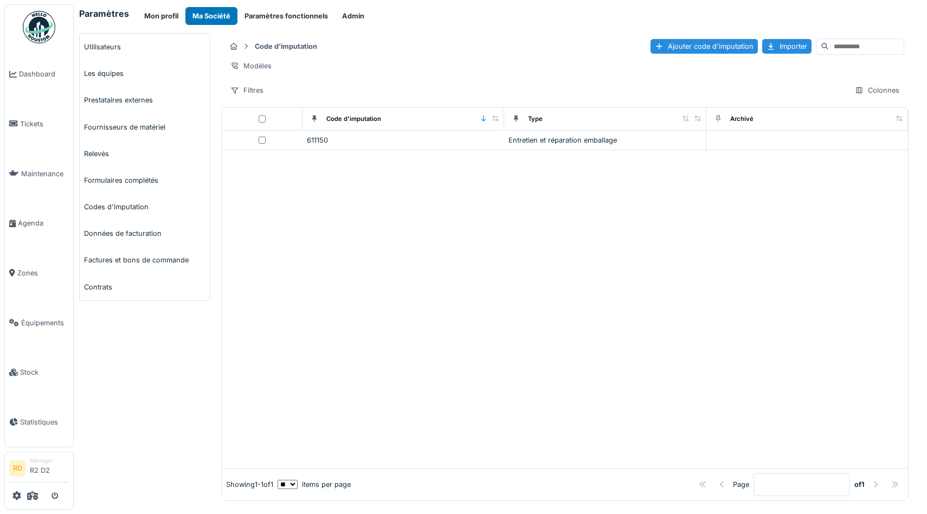
click at [114, 181] on link "Formulaires complétés" at bounding box center [145, 180] width 130 height 27
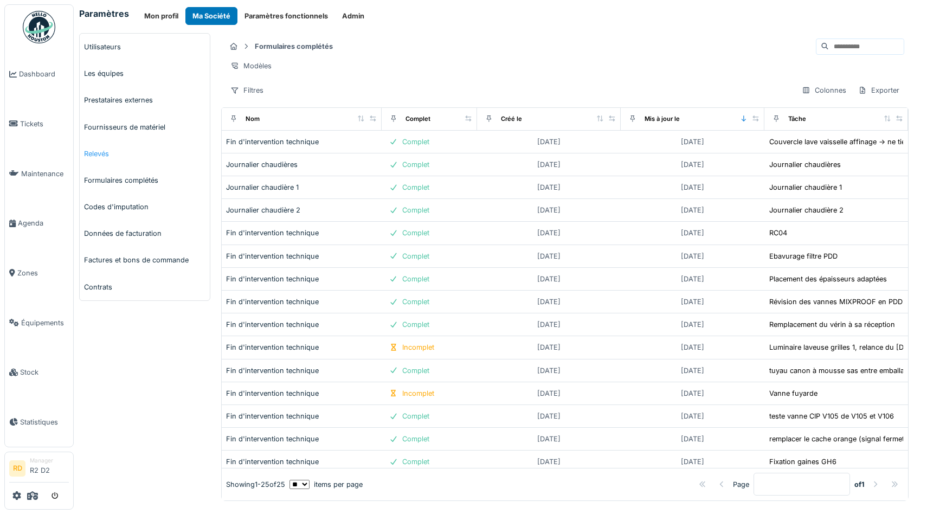
click at [95, 153] on link "Relevés" at bounding box center [145, 153] width 130 height 27
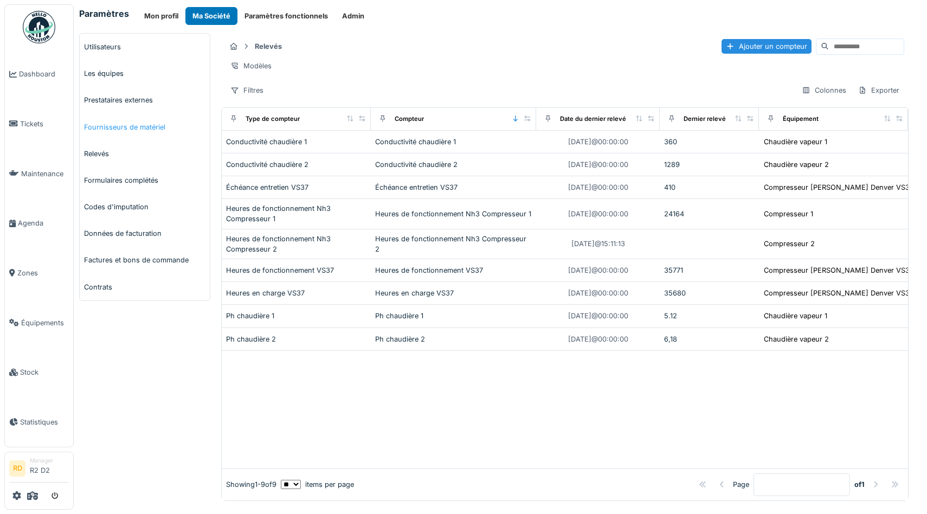
click at [123, 131] on link "Fournisseurs de matériel" at bounding box center [145, 127] width 130 height 27
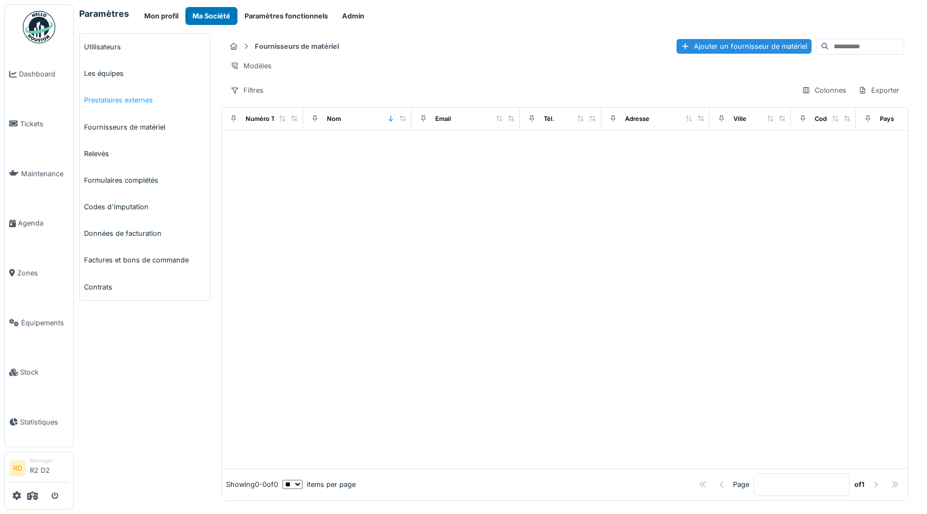
click at [119, 100] on link "Prestataires externes" at bounding box center [145, 100] width 130 height 27
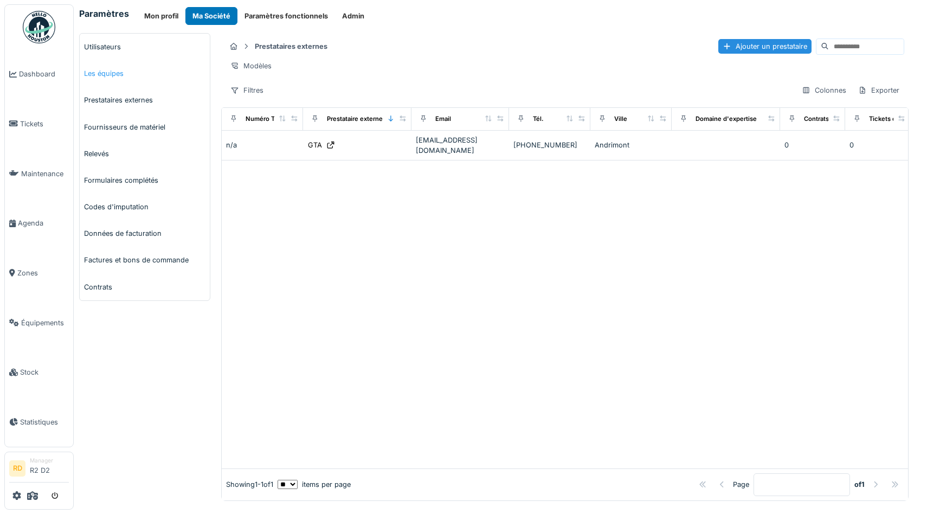
click at [100, 74] on link "Les équipes" at bounding box center [145, 73] width 130 height 27
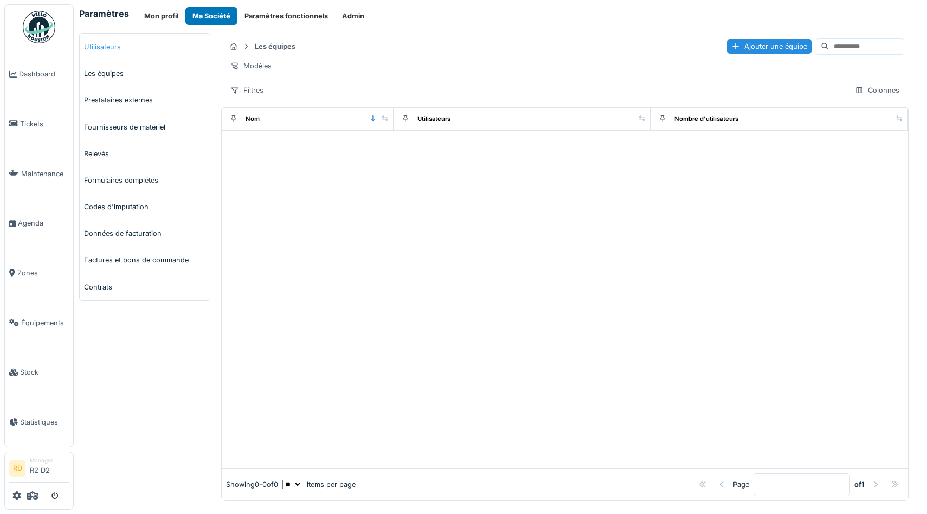
click at [99, 41] on link "Utilisateurs" at bounding box center [145, 47] width 130 height 27
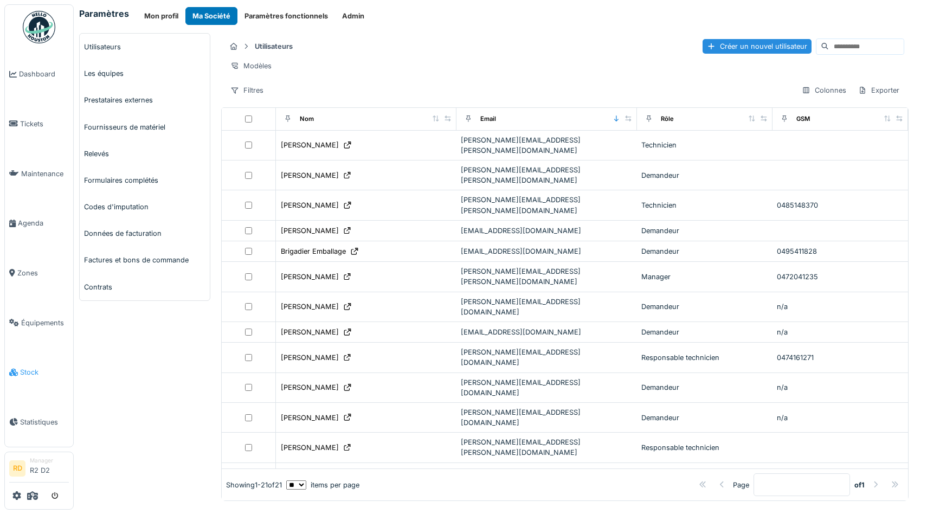
click at [31, 374] on span "Stock" at bounding box center [44, 372] width 49 height 10
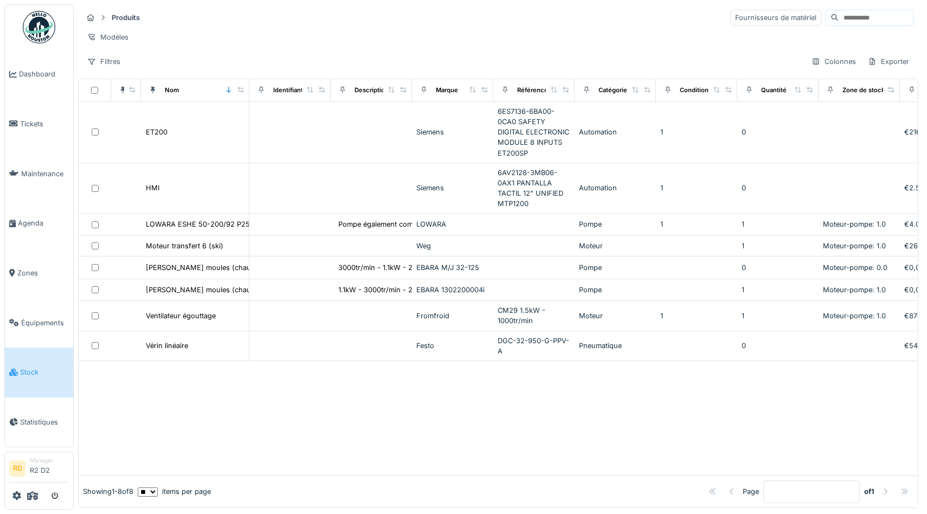
click at [41, 328] on span "Équipements" at bounding box center [45, 323] width 48 height 10
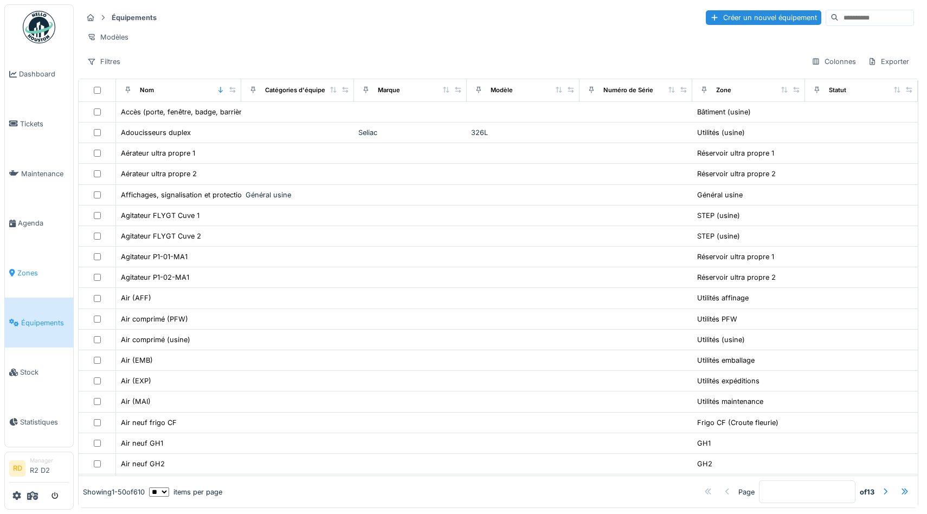
click at [30, 277] on span "Zones" at bounding box center [43, 273] width 52 height 10
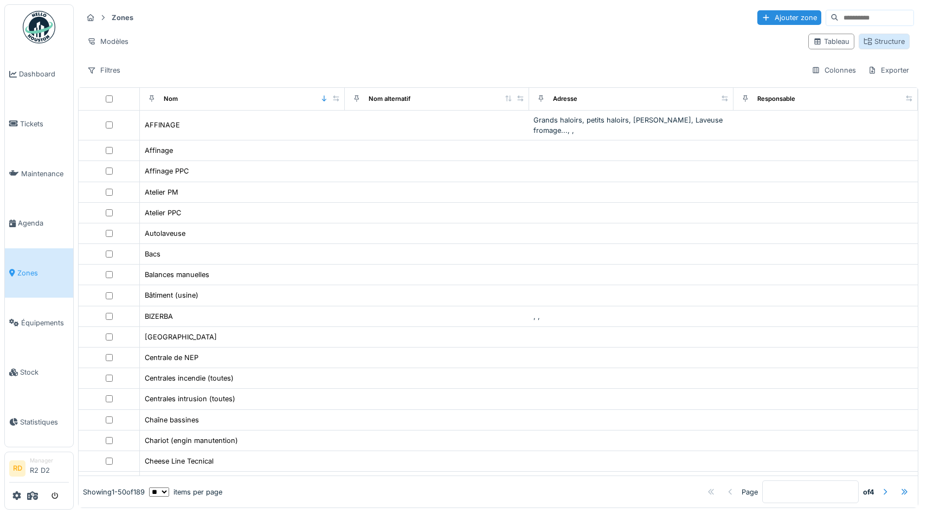
click at [888, 41] on div "Structure" at bounding box center [884, 41] width 41 height 10
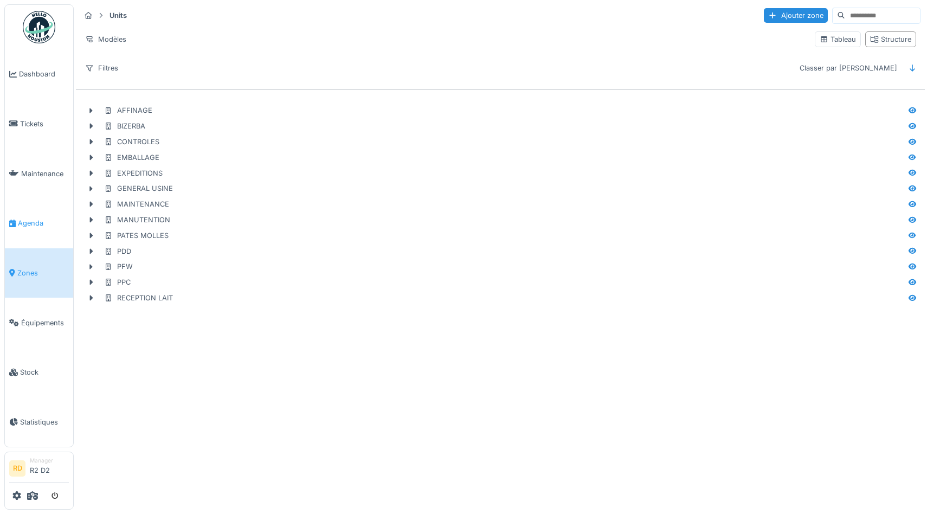
click at [22, 228] on span "Agenda" at bounding box center [43, 223] width 51 height 10
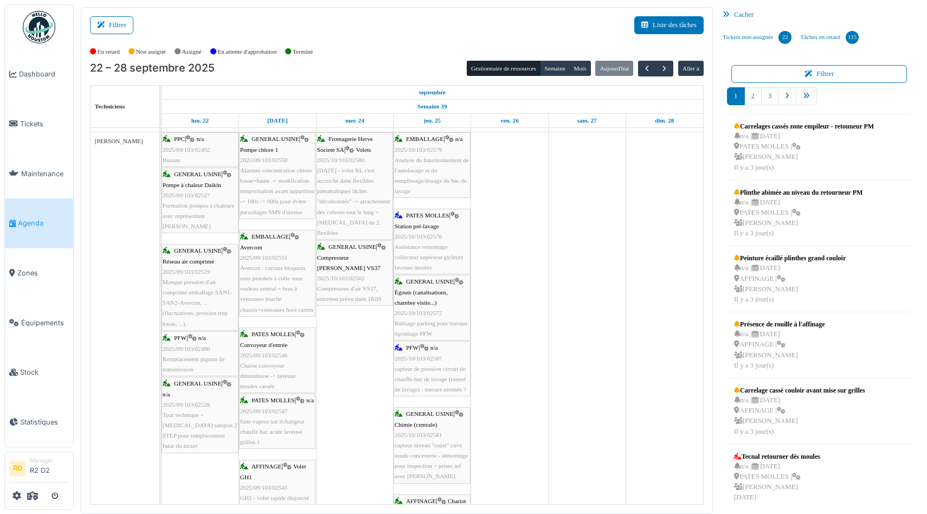
scroll to position [1005, 0]
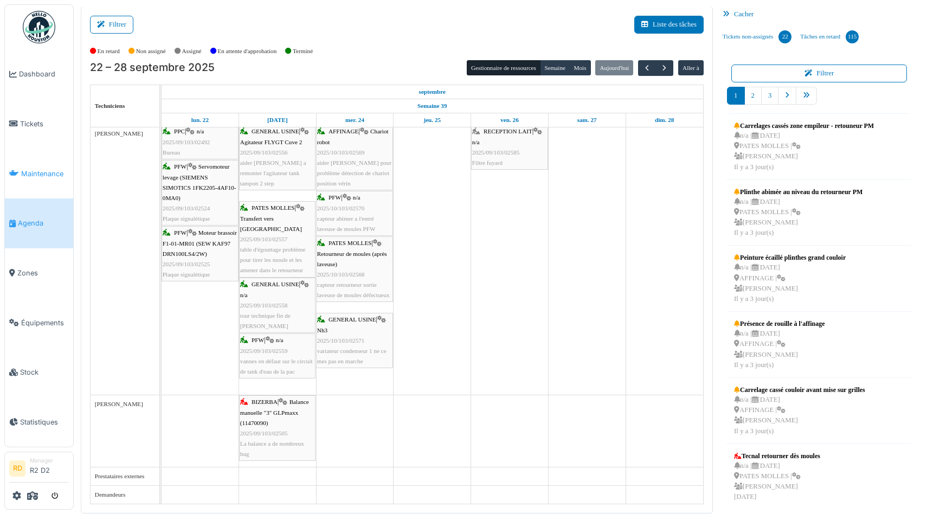
click at [35, 174] on span "Maintenance" at bounding box center [45, 174] width 48 height 10
click at [28, 161] on link "Maintenance" at bounding box center [39, 174] width 68 height 50
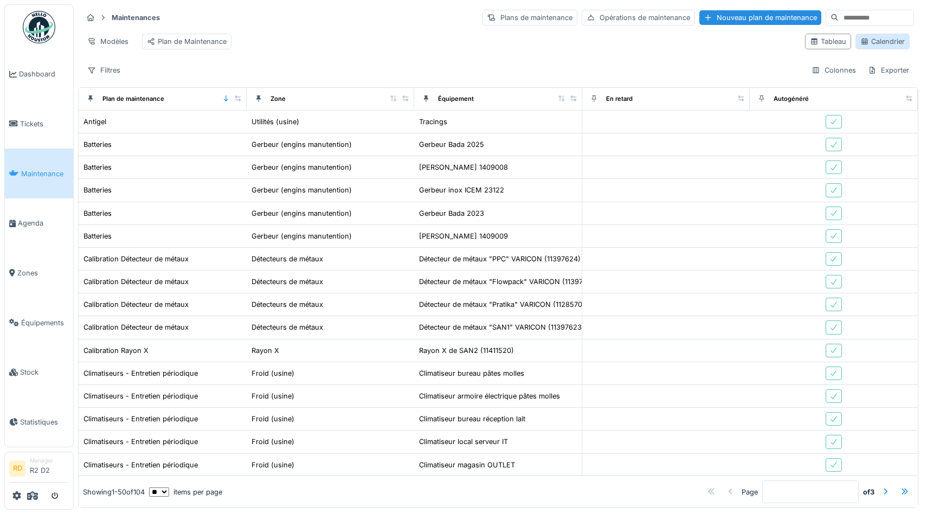
click at [877, 43] on div "Calendrier" at bounding box center [883, 41] width 44 height 10
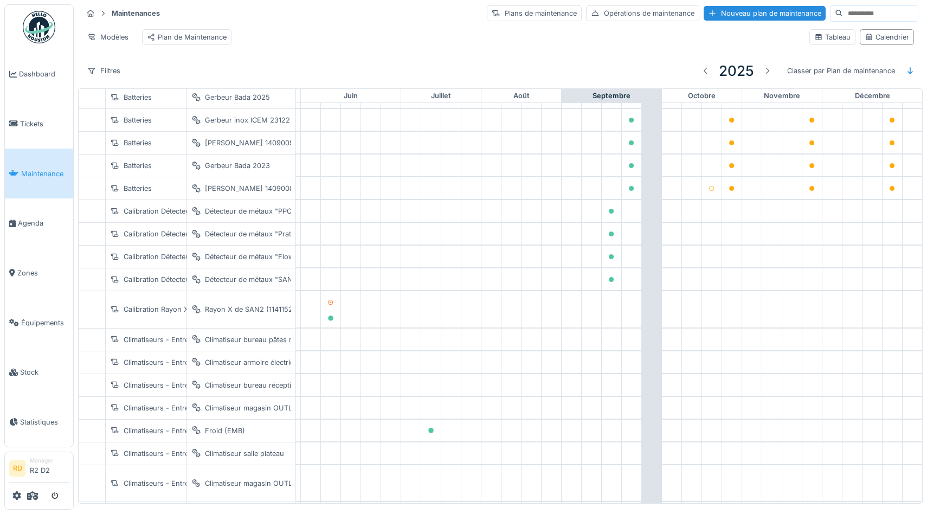
scroll to position [0, 445]
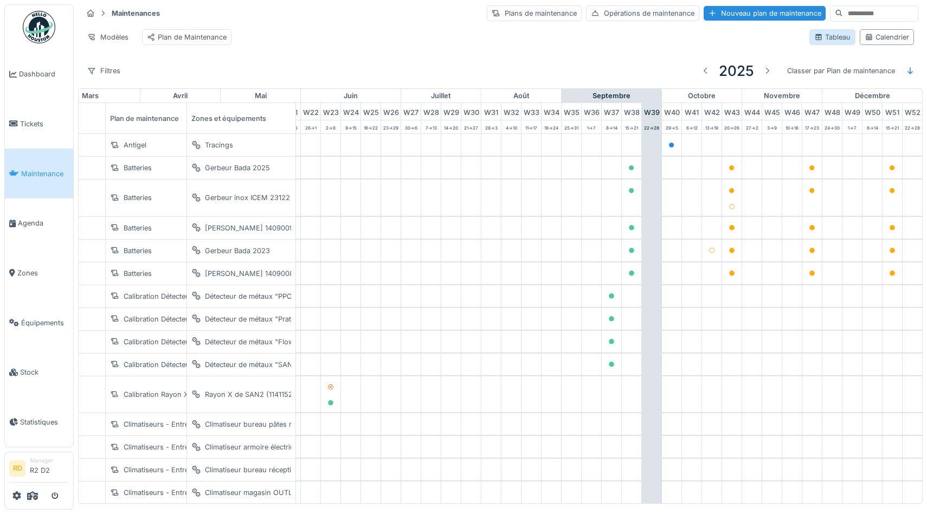
click at [830, 40] on div "Tableau" at bounding box center [832, 37] width 36 height 10
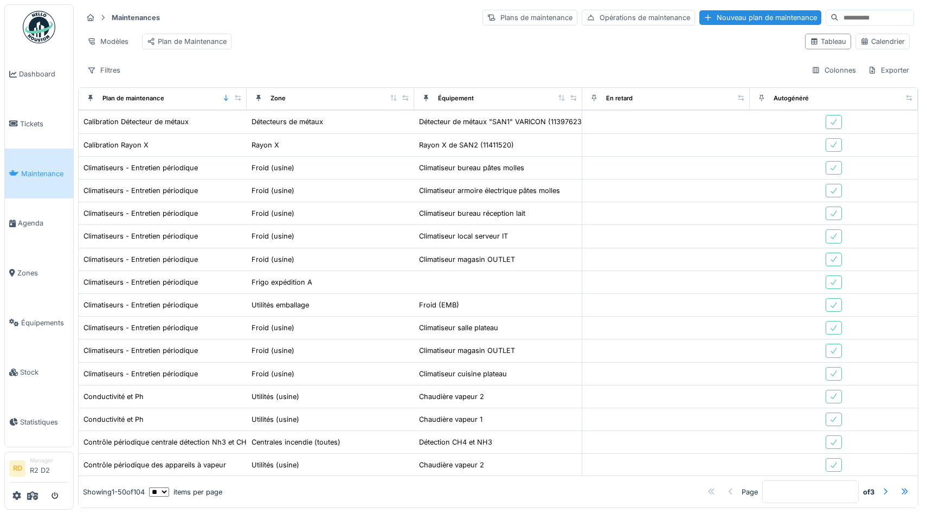
scroll to position [232, 0]
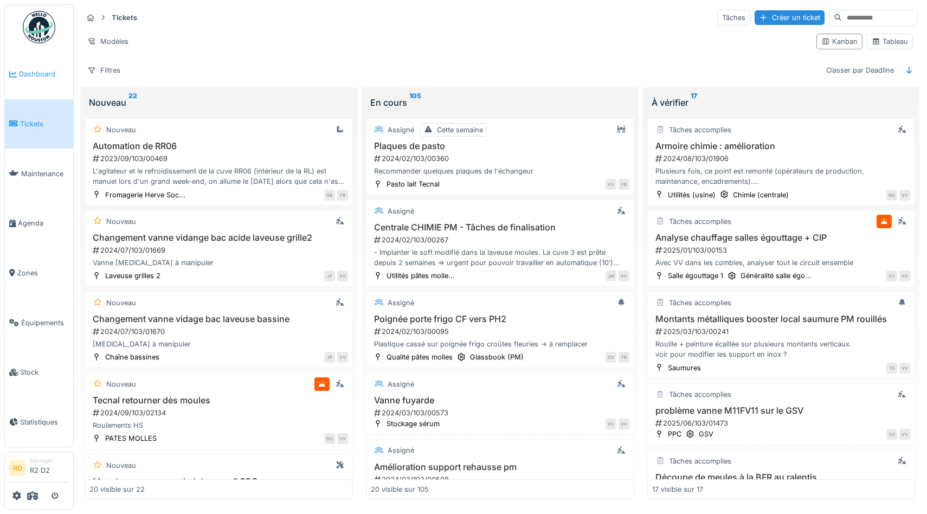
click at [48, 67] on link "Dashboard" at bounding box center [39, 74] width 68 height 50
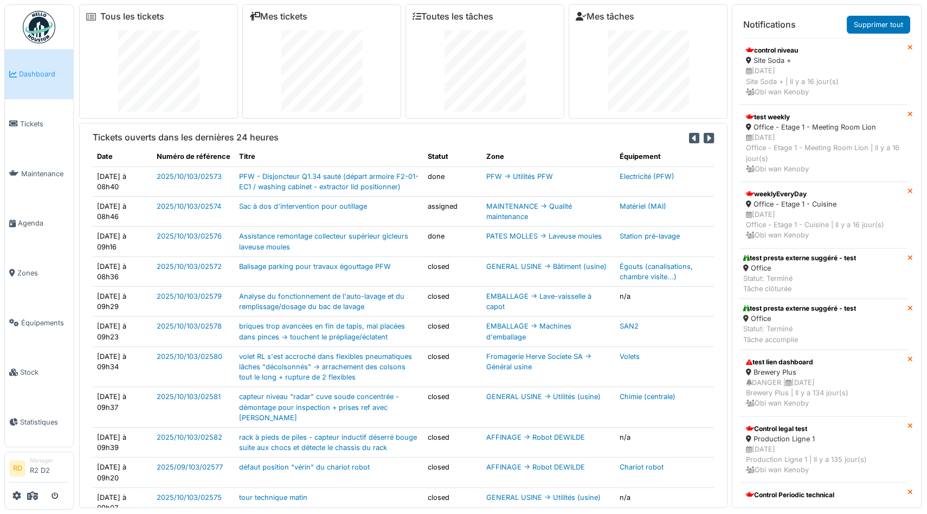
click at [709, 138] on icon at bounding box center [709, 138] width 10 height 12
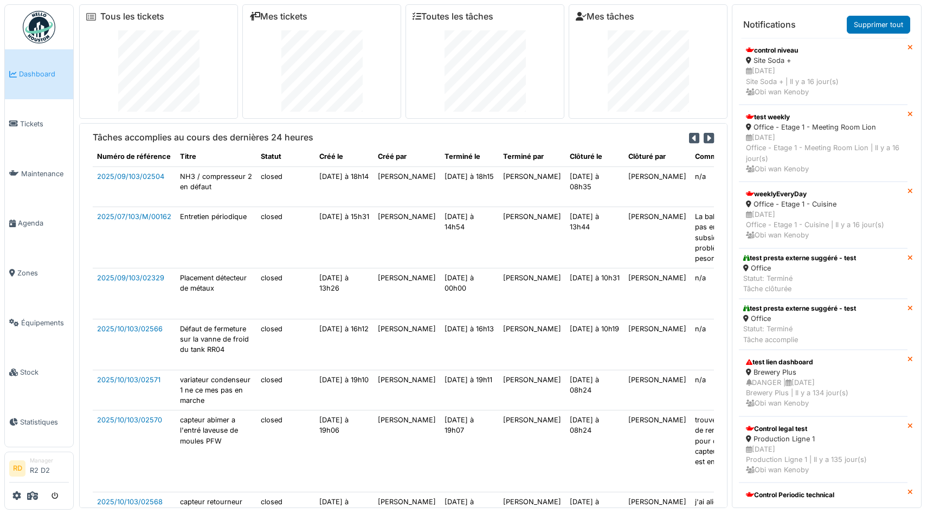
click at [709, 138] on icon at bounding box center [709, 138] width 10 height 12
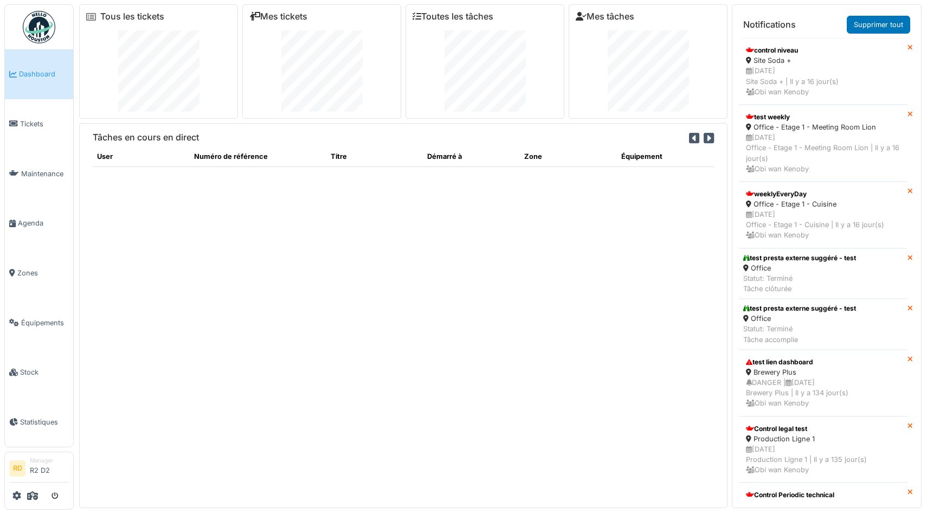
click at [709, 138] on icon at bounding box center [709, 138] width 10 height 12
click at [56, 493] on icon "submit" at bounding box center [55, 496] width 7 height 7
